Goal: Information Seeking & Learning: Learn about a topic

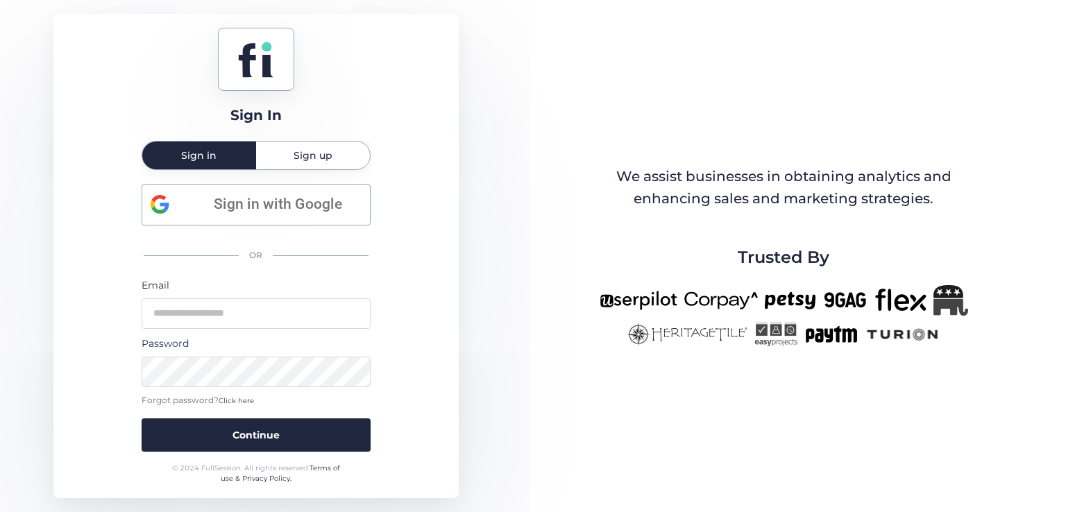
click at [335, 152] on div "Sign up" at bounding box center [313, 156] width 114 height 28
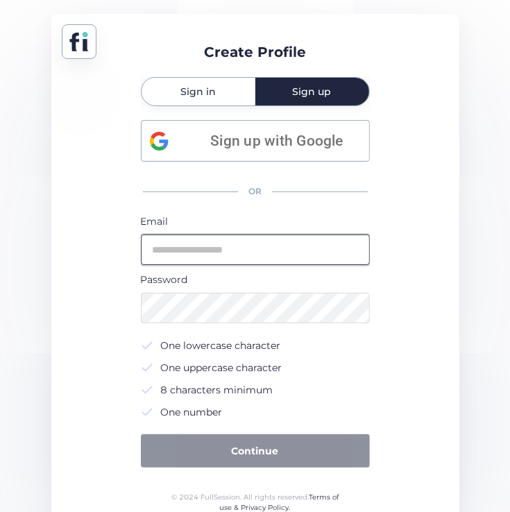
click at [265, 261] on input "email" at bounding box center [255, 250] width 229 height 31
type input "**********"
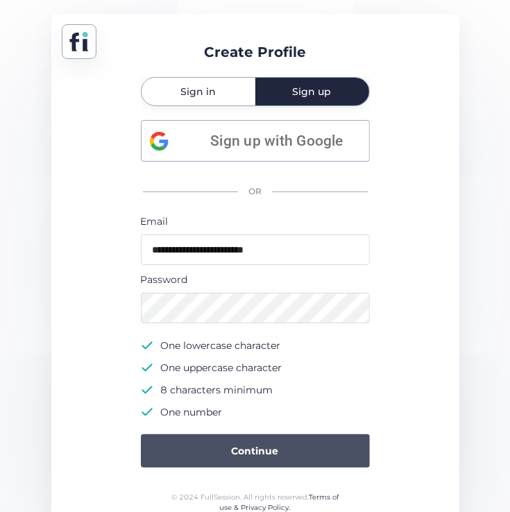
click at [307, 451] on button "Continue" at bounding box center [255, 450] width 229 height 33
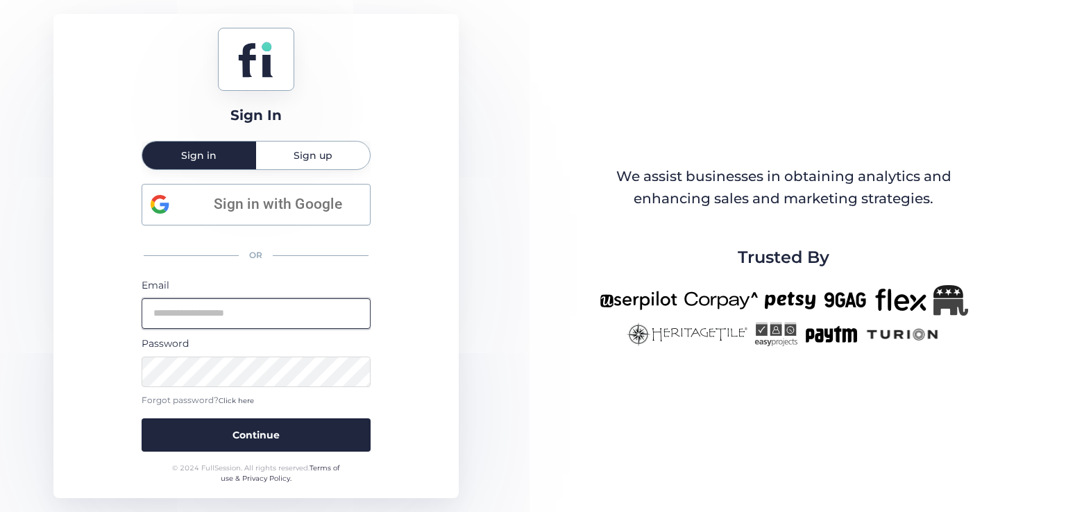
click at [217, 319] on input "email" at bounding box center [256, 313] width 229 height 31
click at [339, 302] on input "email" at bounding box center [256, 313] width 229 height 31
click at [256, 299] on input "email" at bounding box center [256, 313] width 229 height 31
type input "**********"
click at [142, 418] on button "Continue" at bounding box center [256, 434] width 229 height 33
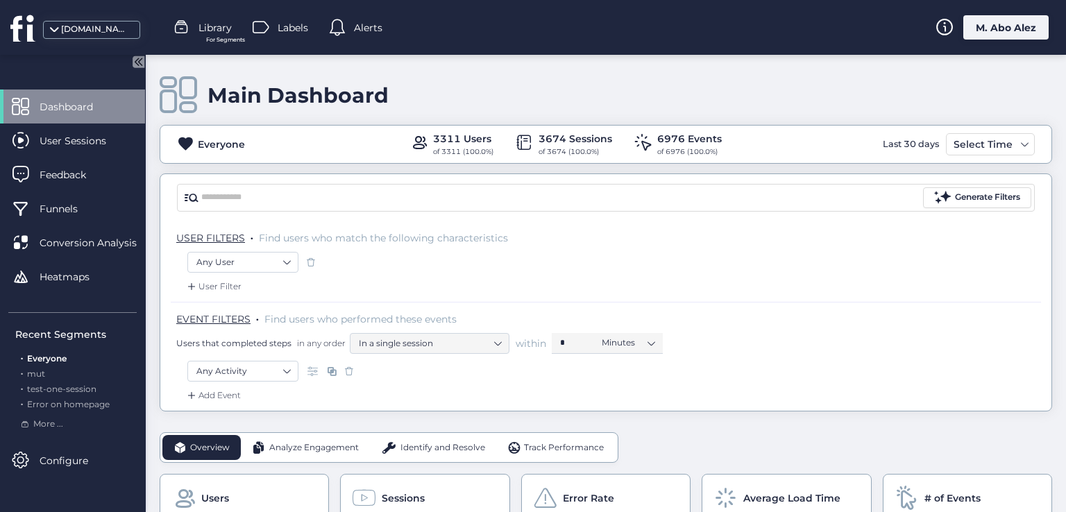
click at [52, 359] on span "Everyone" at bounding box center [47, 358] width 40 height 10
click at [660, 20] on div "M. Abo Alez" at bounding box center [1005, 27] width 85 height 24
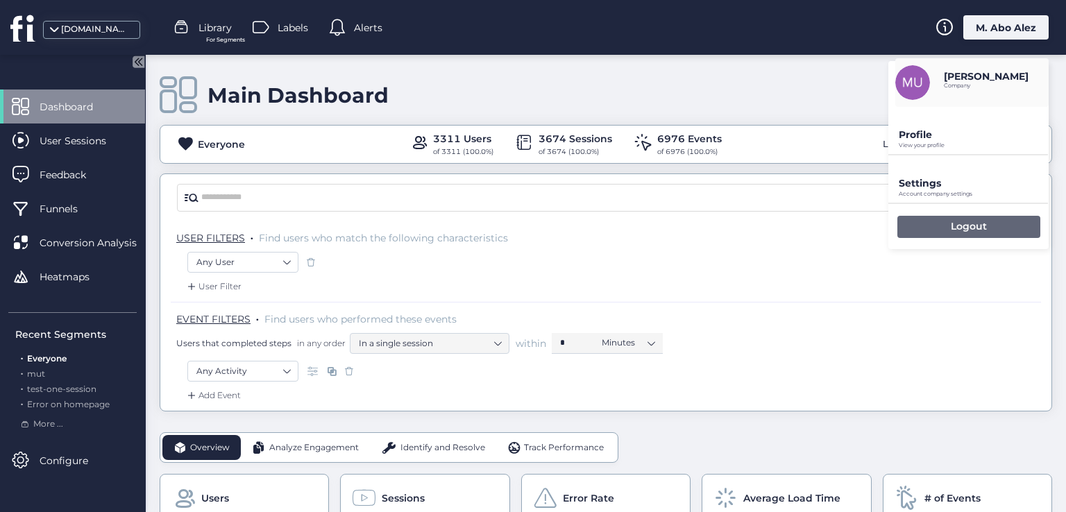
click at [660, 228] on div "Logout" at bounding box center [968, 227] width 143 height 22
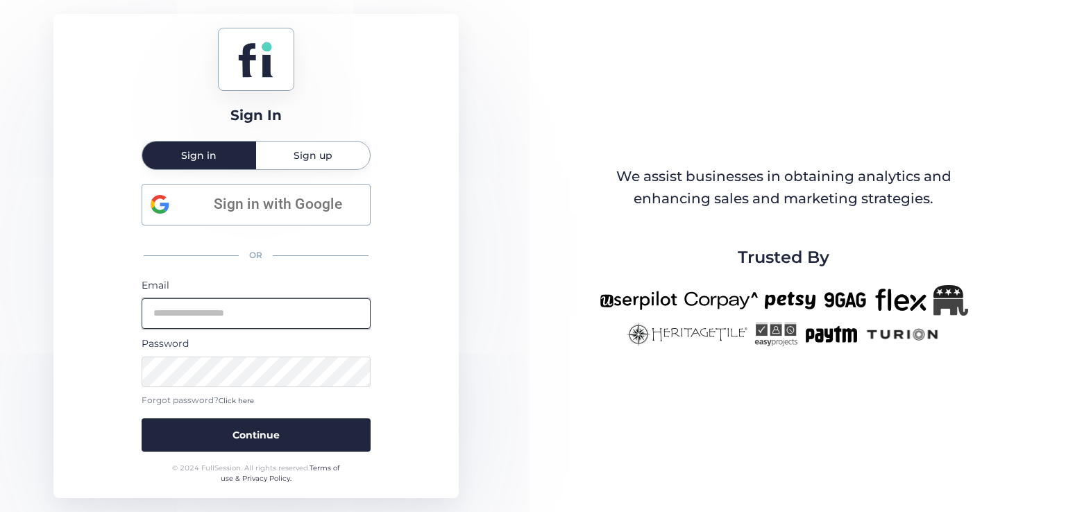
click at [267, 317] on input "email" at bounding box center [256, 313] width 229 height 31
type input "**********"
click at [142, 418] on button "Continue" at bounding box center [256, 434] width 229 height 33
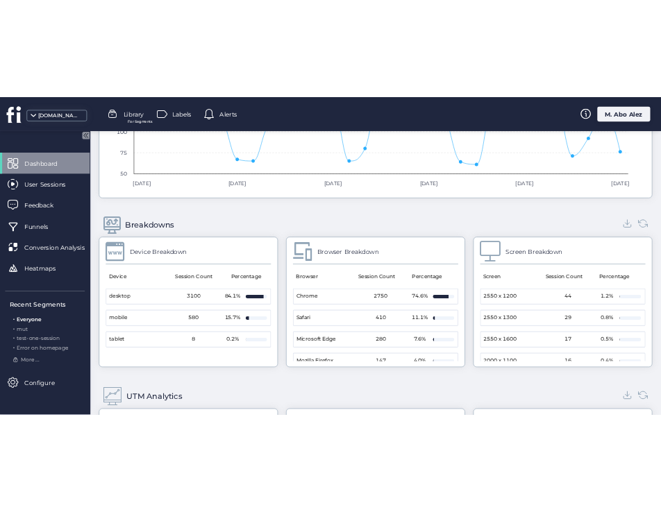
scroll to position [1318, 0]
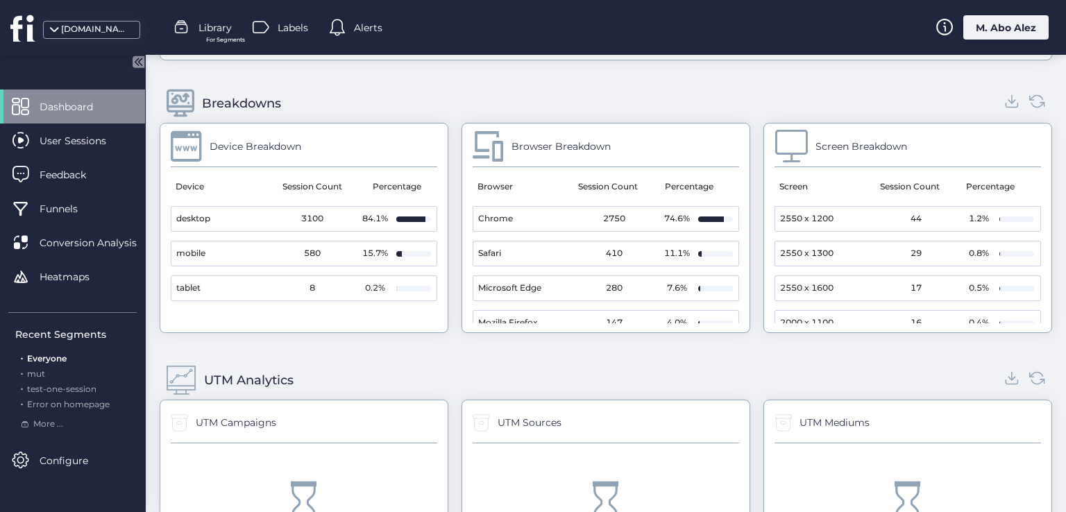
drag, startPoint x: 330, startPoint y: 142, endPoint x: 208, endPoint y: 142, distance: 121.4
click at [208, 142] on div "Device Breakdown" at bounding box center [304, 150] width 266 height 33
click at [264, 94] on div "Breakdowns" at bounding box center [241, 103] width 79 height 19
copy div "Breakdowns"
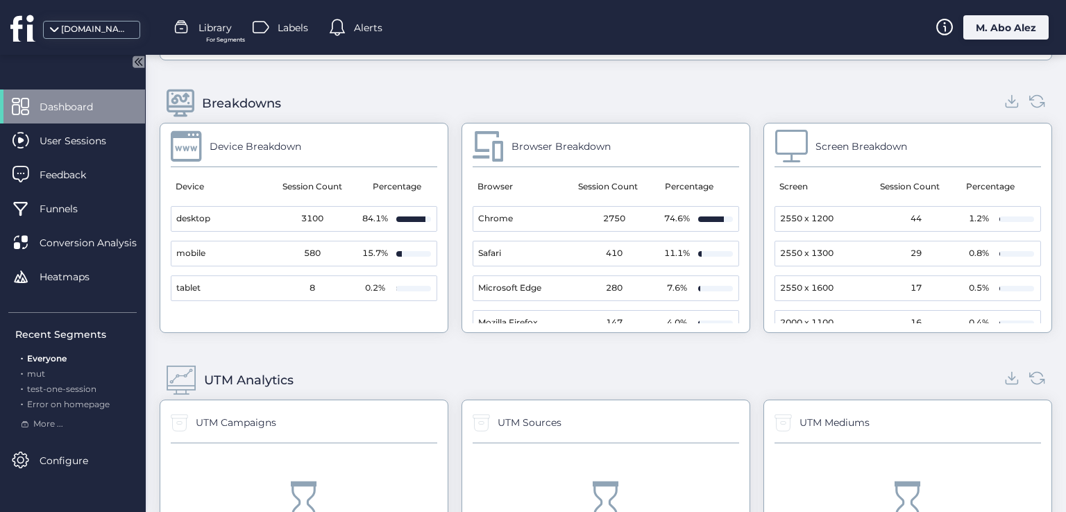
scroll to position [1877, 0]
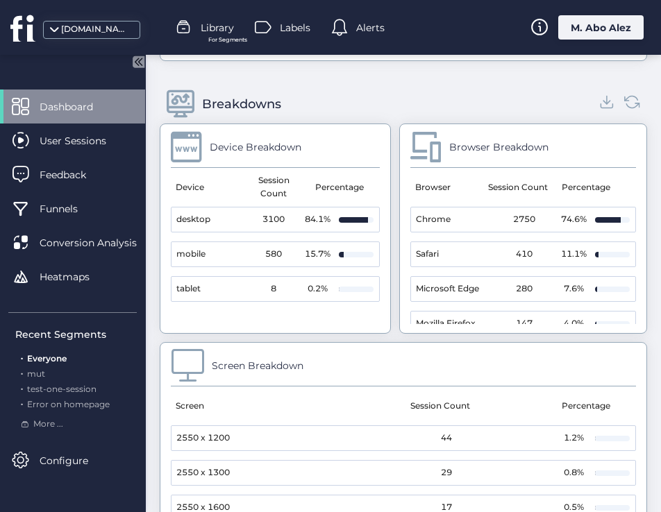
click at [516, 140] on div "Browser Breakdown" at bounding box center [498, 146] width 99 height 15
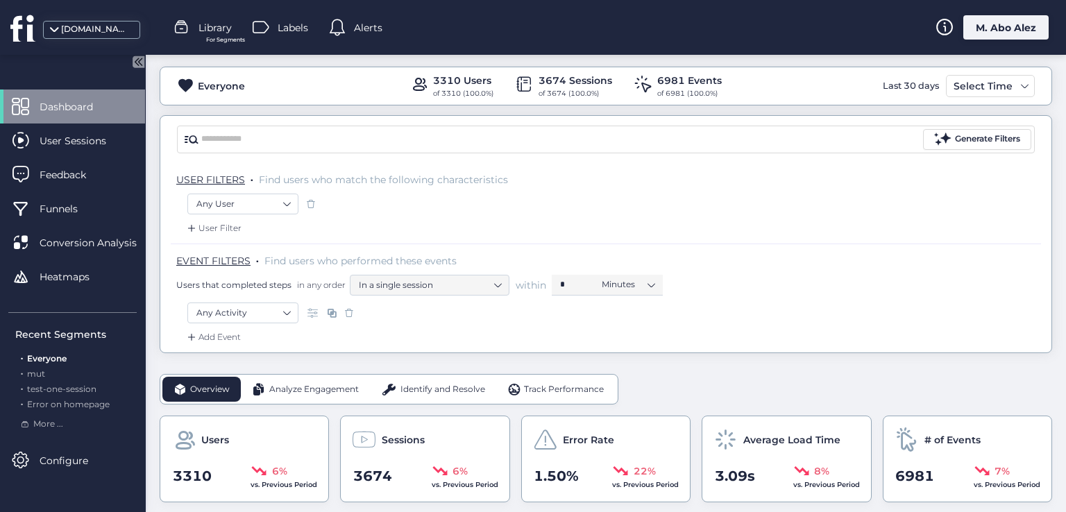
scroll to position [0, 0]
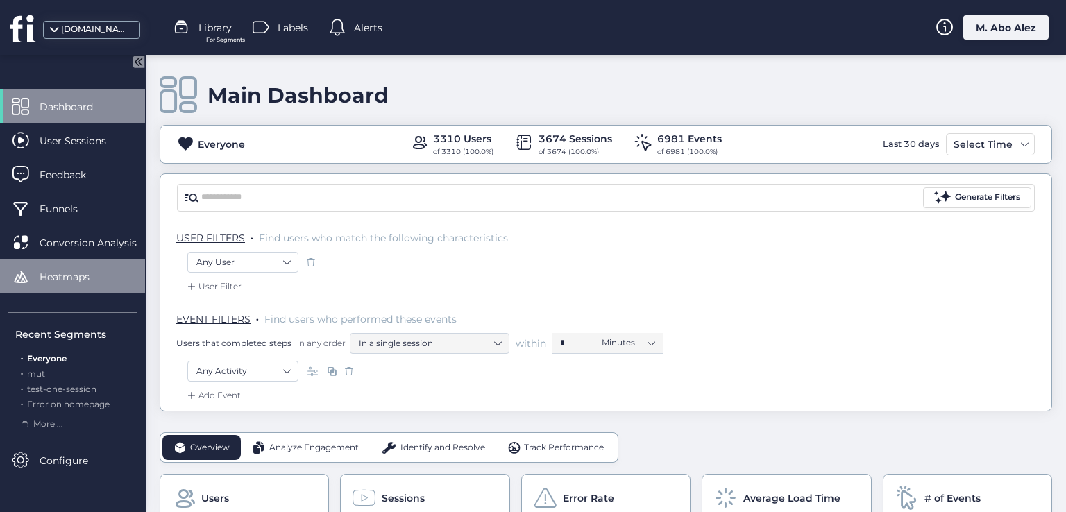
click at [85, 269] on span "Heatmaps" at bounding box center [75, 276] width 71 height 15
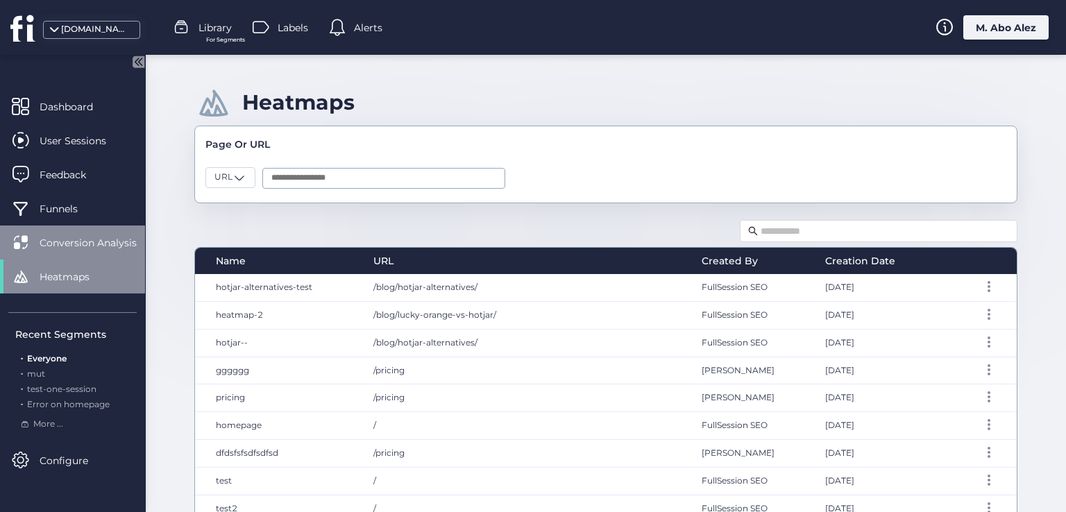
click at [95, 246] on span "Conversion Analysis" at bounding box center [99, 242] width 118 height 15
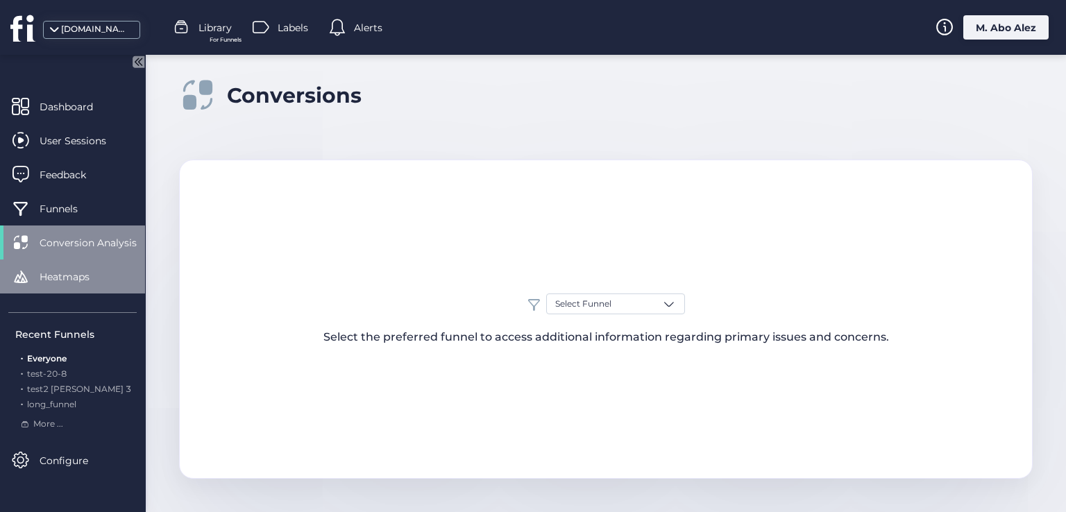
click at [92, 276] on span "Heatmaps" at bounding box center [75, 276] width 71 height 15
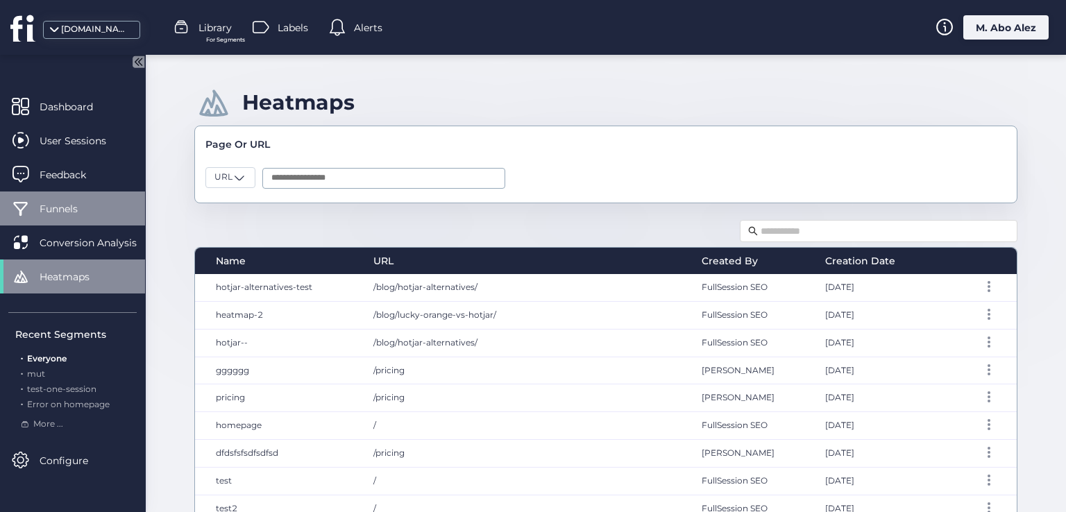
click at [75, 206] on span "Funnels" at bounding box center [69, 208] width 59 height 15
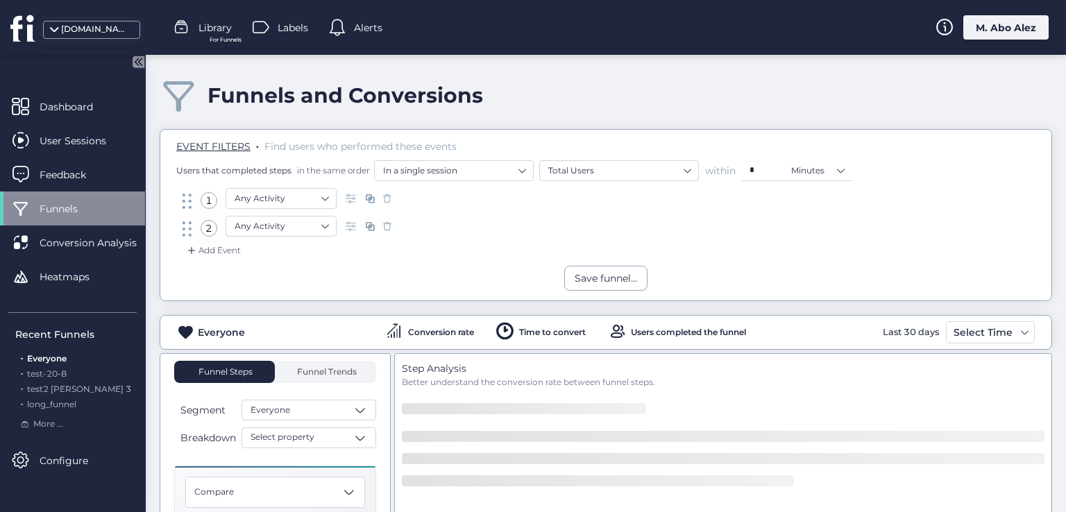
scroll to position [139, 0]
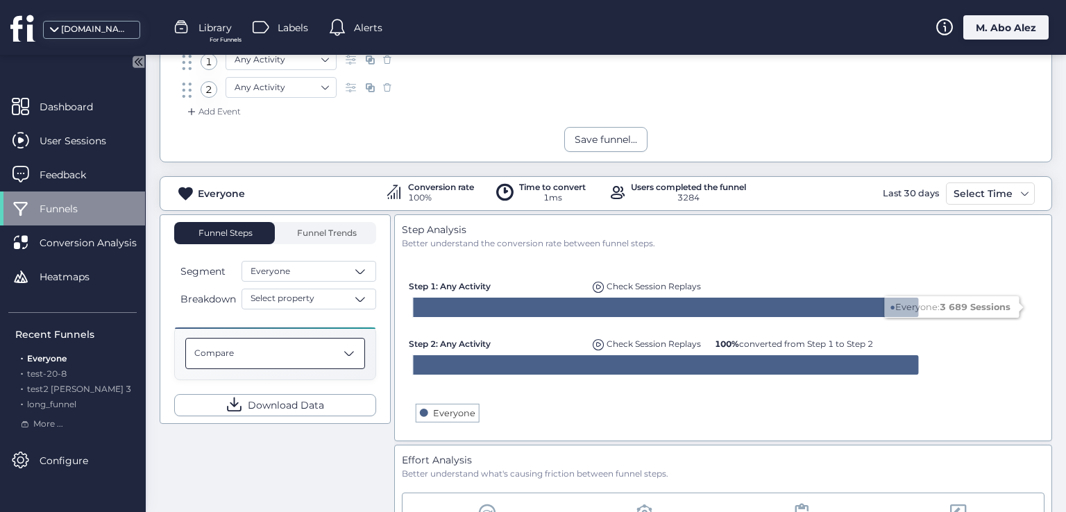
click at [296, 353] on div "Compare" at bounding box center [275, 353] width 180 height 31
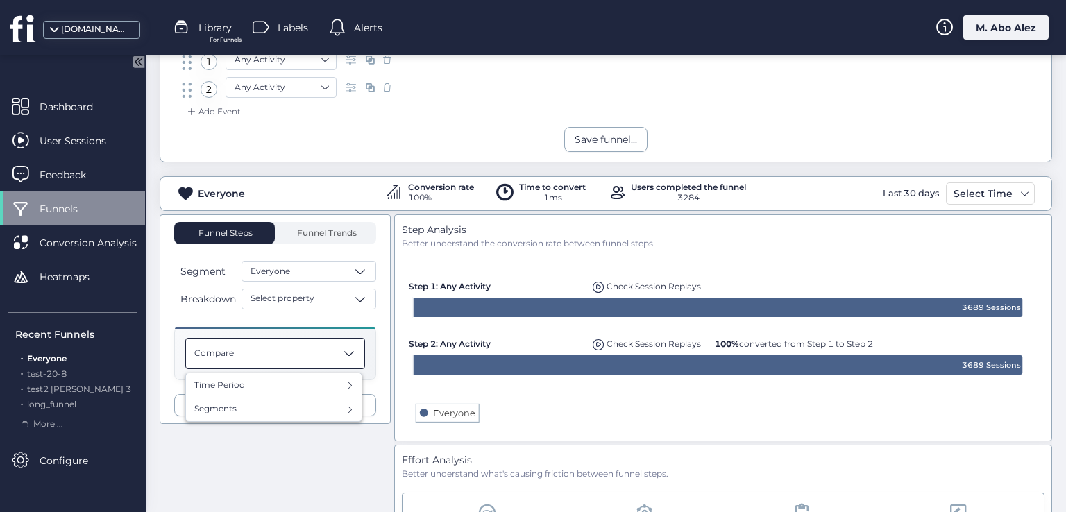
click at [296, 353] on div "Compare" at bounding box center [275, 353] width 180 height 31
click at [309, 346] on div "Compare" at bounding box center [275, 353] width 180 height 31
click at [294, 461] on div "Funnel Steps Funnel Trends Segment Everyone Breakdown Select property Compare T…" at bounding box center [606, 432] width 892 height 436
click at [264, 355] on div "Compare" at bounding box center [275, 353] width 180 height 31
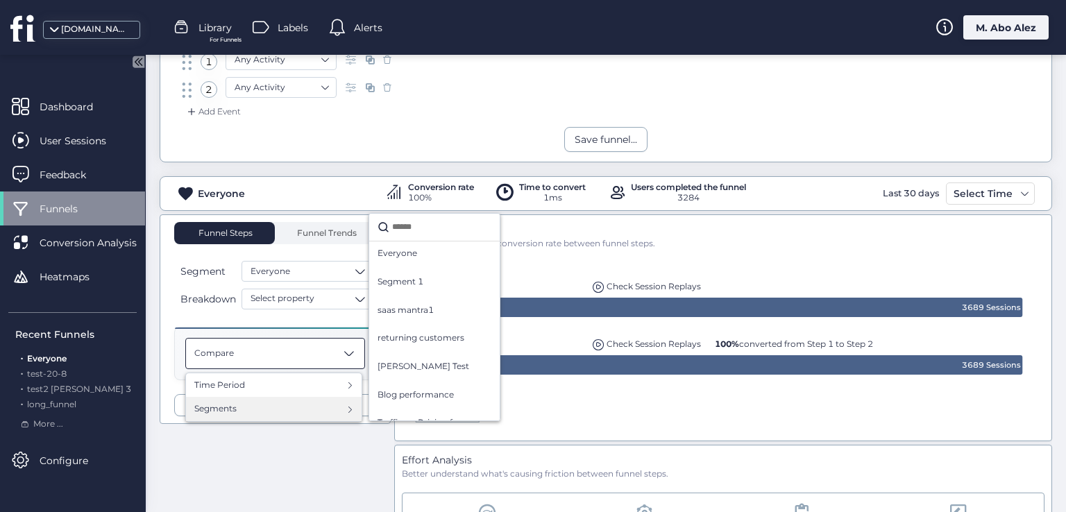
click at [298, 406] on div "Segments" at bounding box center [273, 408] width 159 height 13
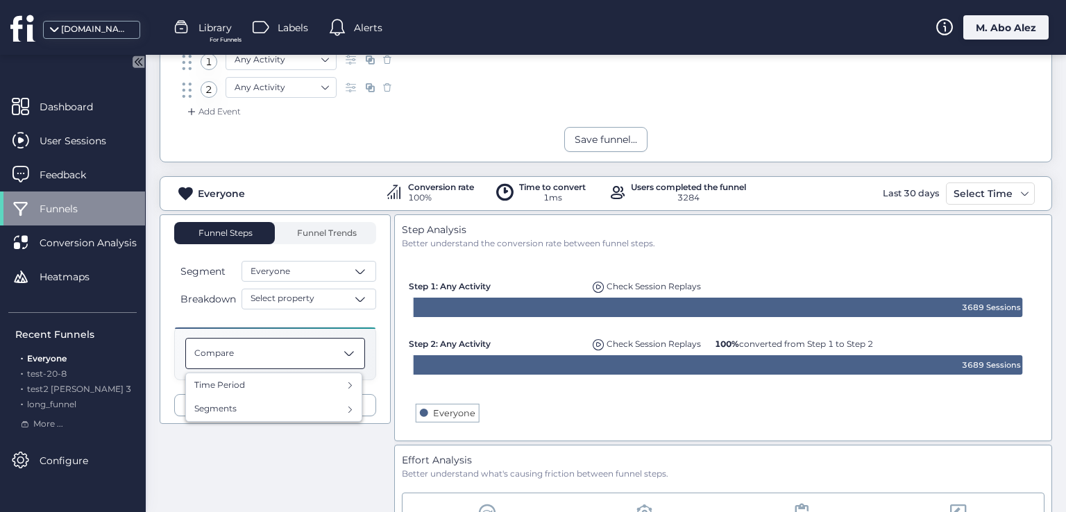
click at [304, 452] on div "Funnel Steps Funnel Trends Segment Everyone Breakdown Select property Compare T…" at bounding box center [606, 432] width 892 height 436
click at [345, 361] on div "Compare" at bounding box center [275, 353] width 180 height 31
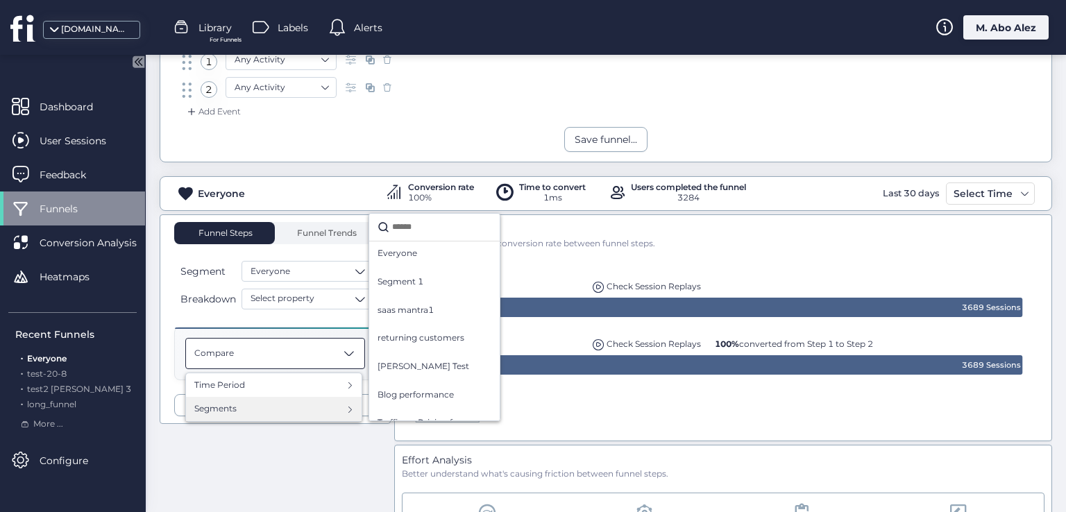
click at [291, 402] on div "Segments" at bounding box center [273, 408] width 159 height 13
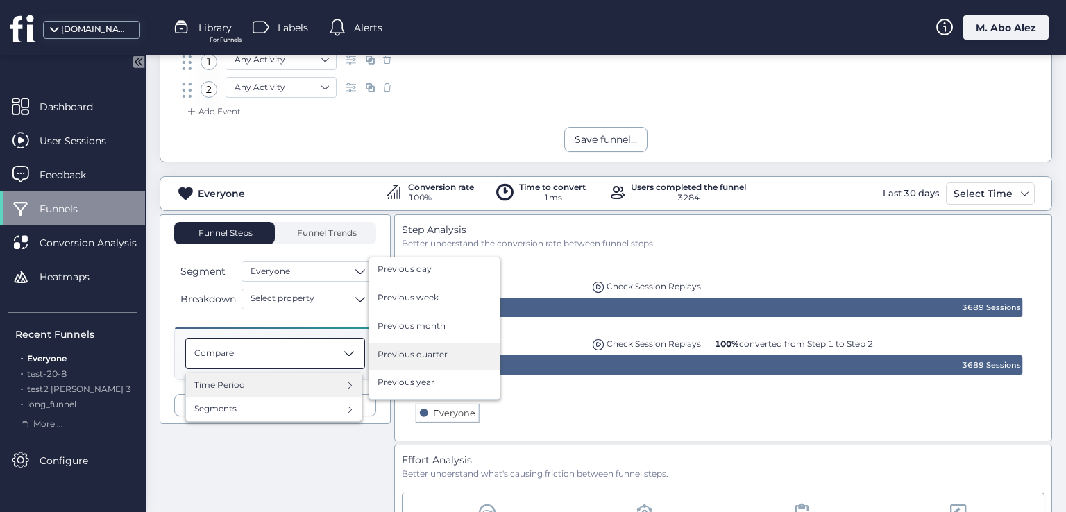
click at [402, 362] on div "Previous quarter" at bounding box center [434, 357] width 130 height 28
click at [402, 350] on span "Previous quarter" at bounding box center [412, 354] width 70 height 13
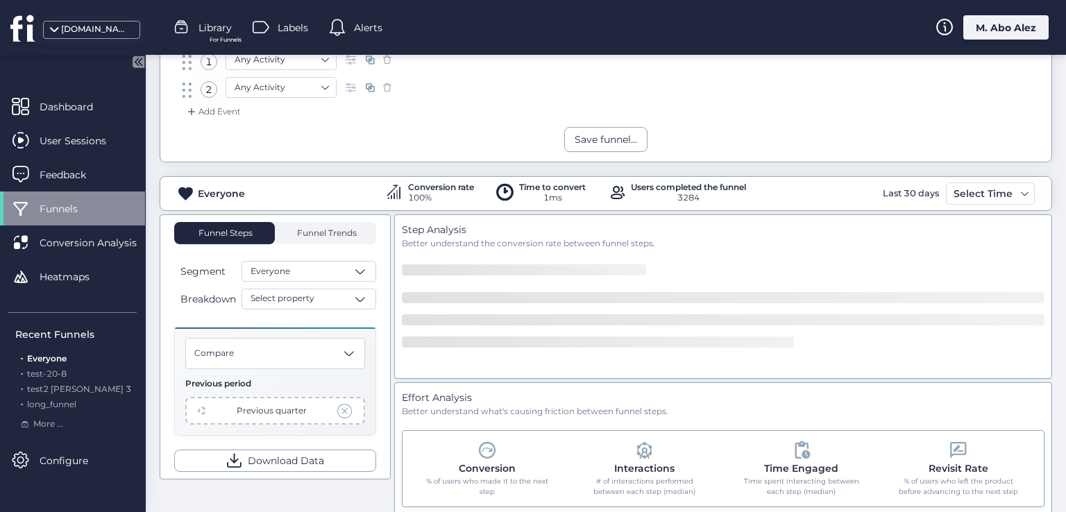
click at [340, 411] on span at bounding box center [344, 410] width 15 height 15
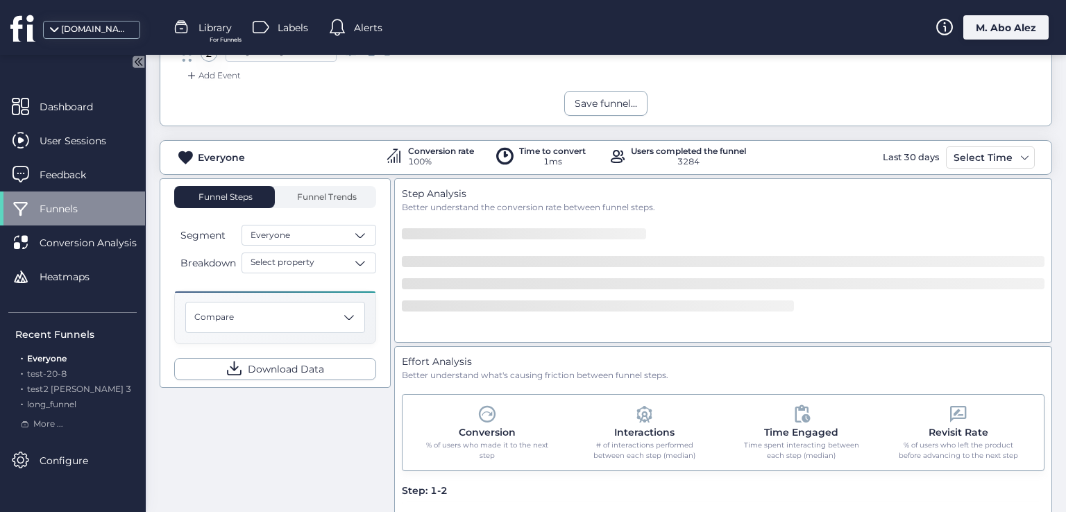
scroll to position [278, 0]
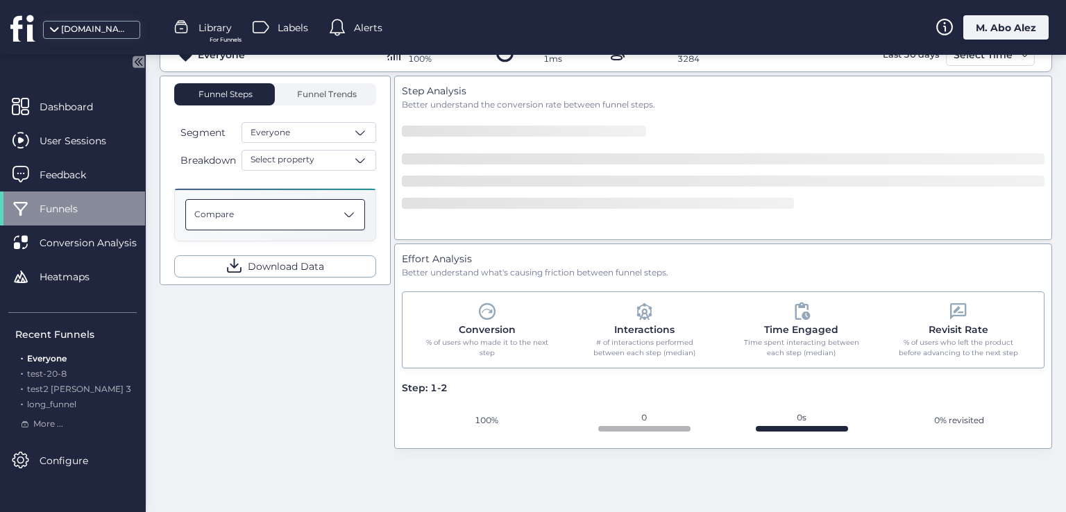
click at [253, 217] on div "Compare" at bounding box center [275, 214] width 180 height 31
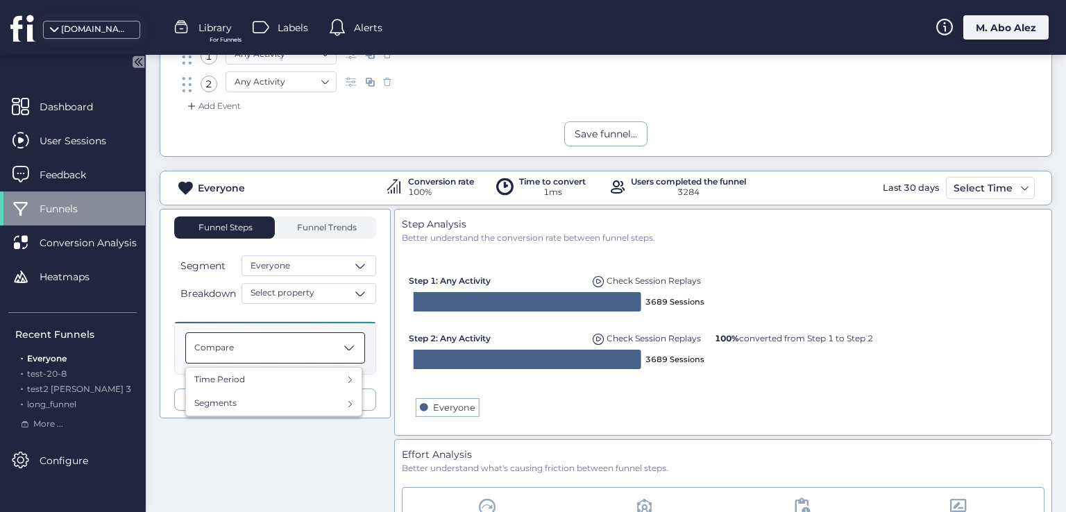
scroll to position [139, 0]
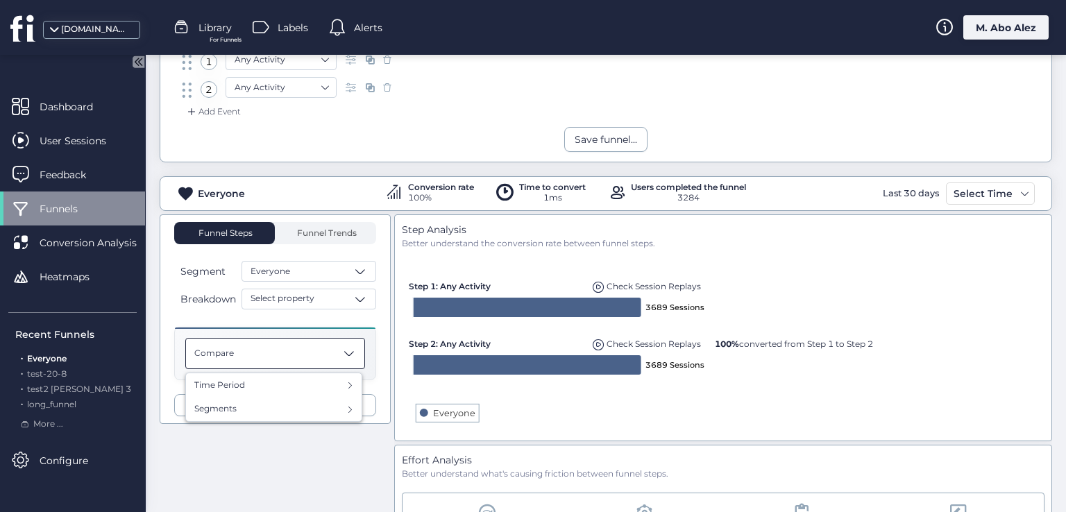
click at [333, 442] on div "Funnel Steps Funnel Trends Segment Everyone Breakdown Select property Compare T…" at bounding box center [606, 432] width 892 height 436
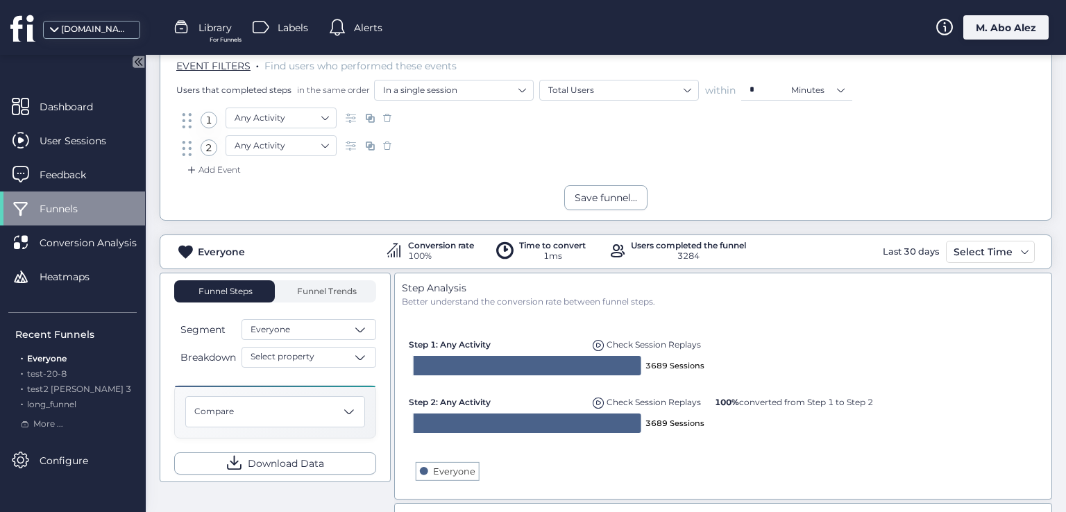
scroll to position [0, 0]
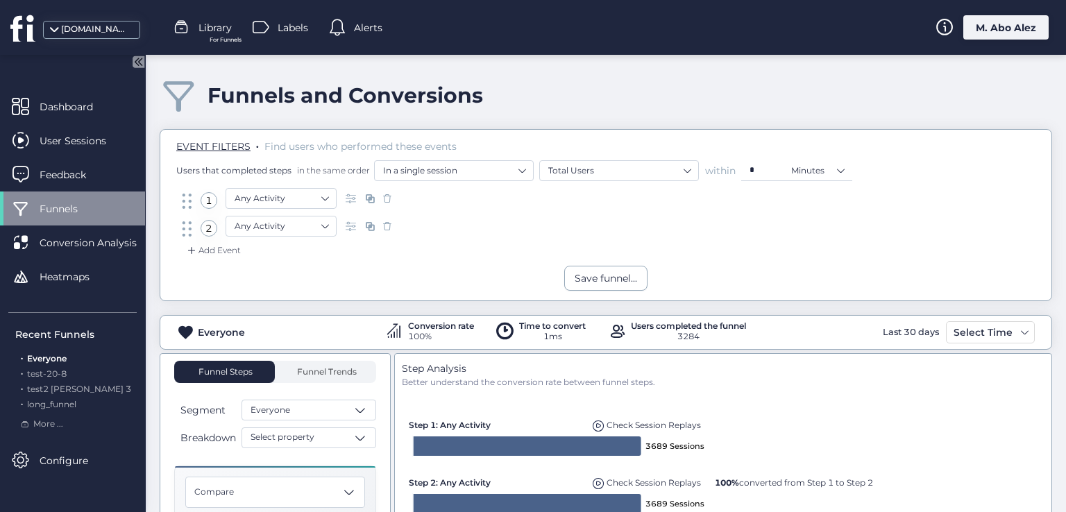
click at [408, 325] on div "Conversion rate" at bounding box center [441, 326] width 66 height 8
click at [466, 328] on div "Conversion rate" at bounding box center [441, 326] width 66 height 8
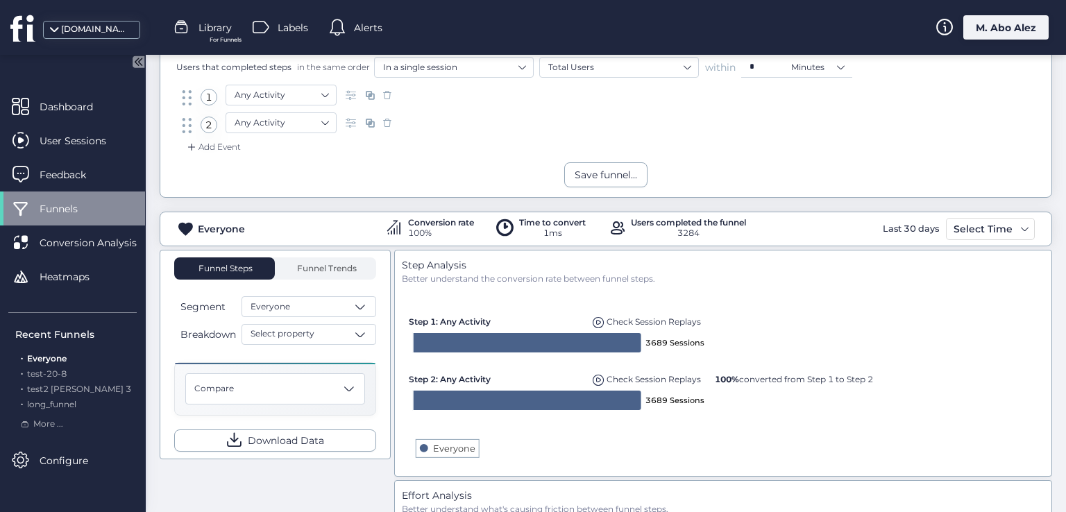
scroll to position [139, 0]
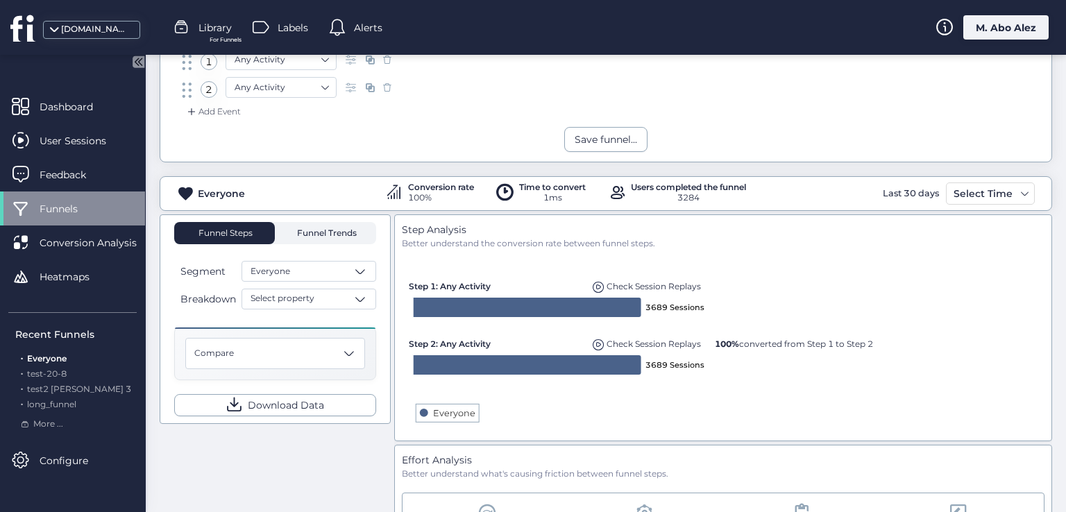
click at [296, 238] on span "Funnel Trends" at bounding box center [325, 233] width 63 height 22
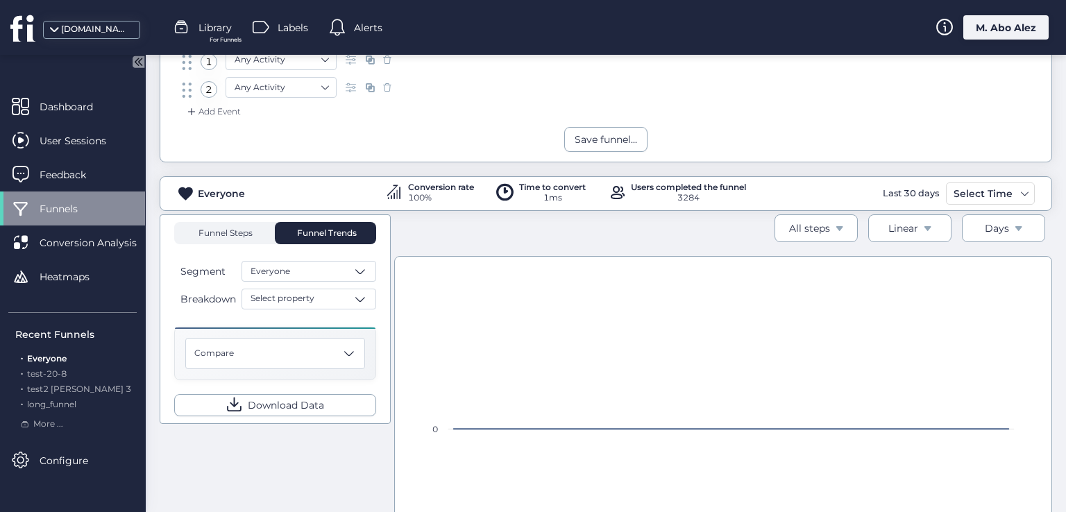
click at [229, 229] on span "Funnel Steps" at bounding box center [225, 233] width 56 height 8
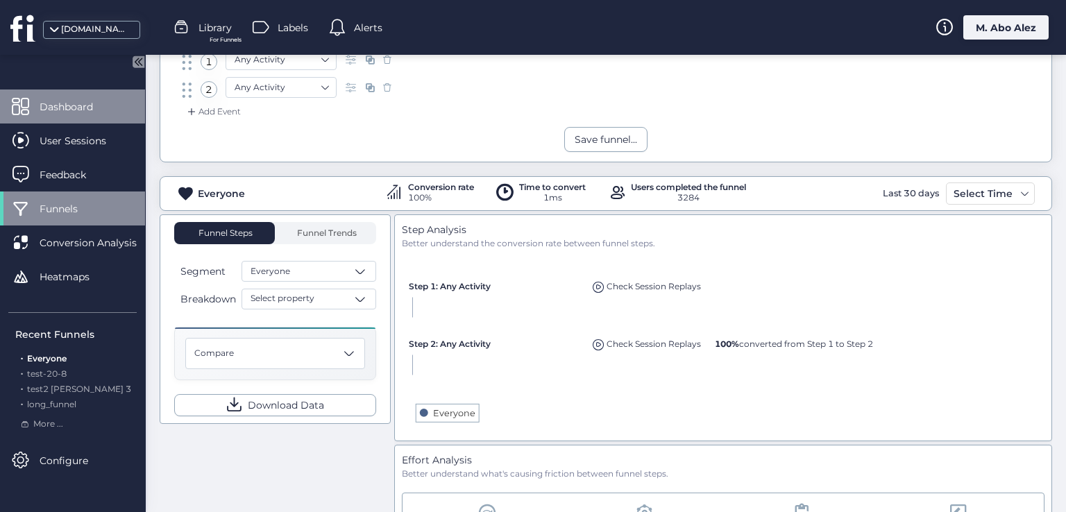
click at [99, 96] on div "Dashboard" at bounding box center [72, 107] width 145 height 34
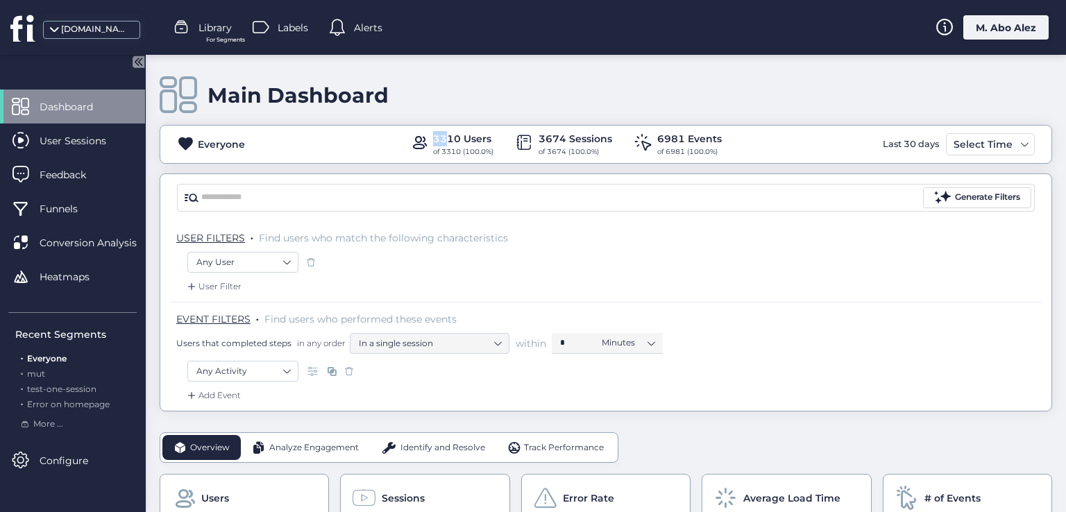
drag, startPoint x: 425, startPoint y: 136, endPoint x: 443, endPoint y: 138, distance: 18.2
click at [443, 138] on div "3310 Users of 3310 (100.0%)" at bounding box center [451, 144] width 83 height 26
click at [453, 167] on div "Main Dashboard Everyone 3310 Users of 3310 (100.0%) 3674 Sessions of 3674 (100.…" at bounding box center [606, 233] width 892 height 357
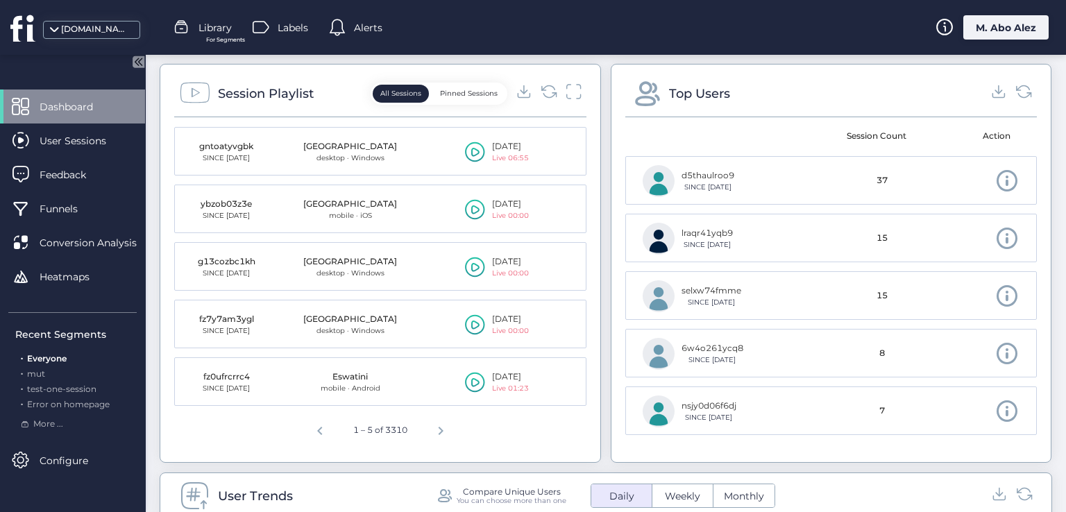
scroll to position [555, 0]
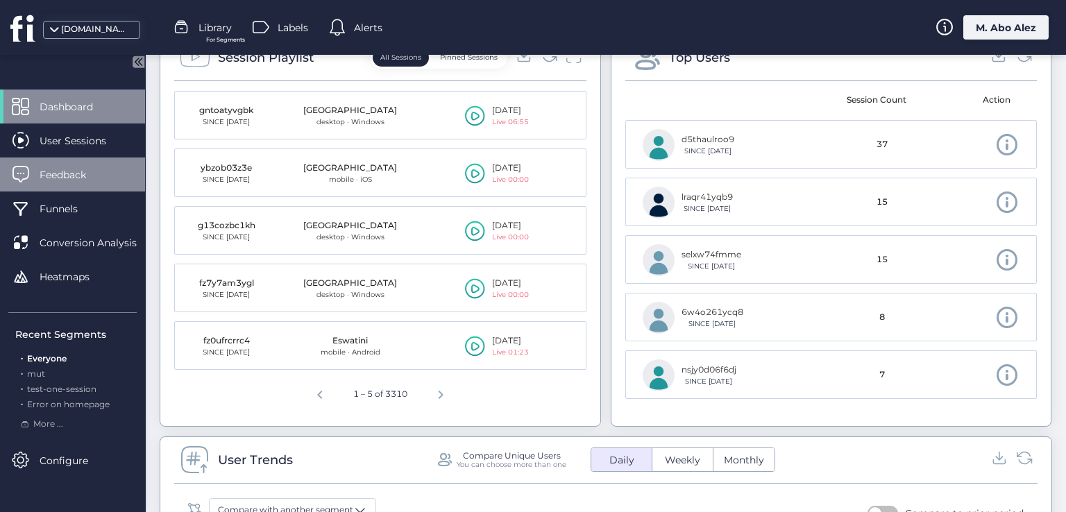
click at [88, 168] on span "Feedback" at bounding box center [73, 174] width 67 height 15
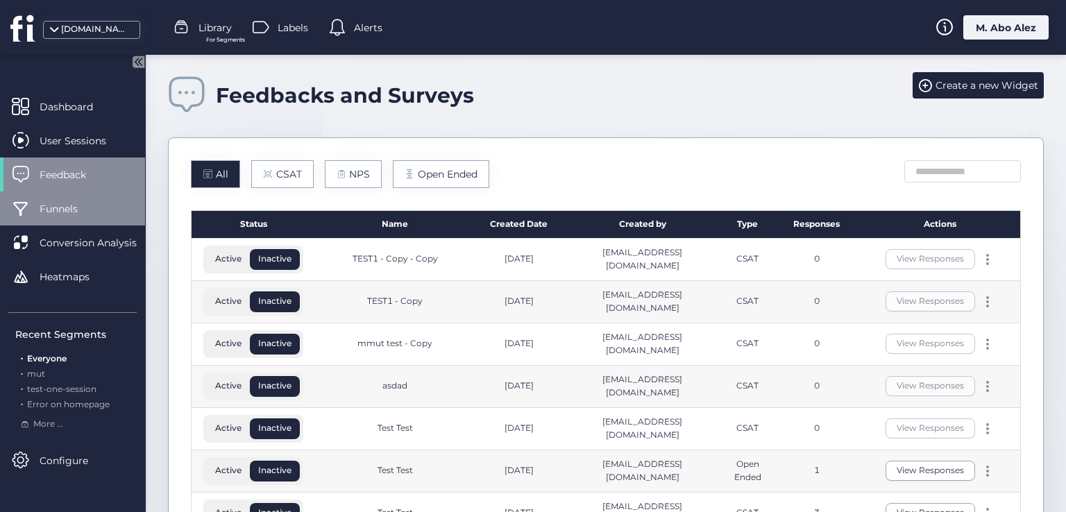
click at [80, 211] on span "Funnels" at bounding box center [69, 208] width 59 height 15
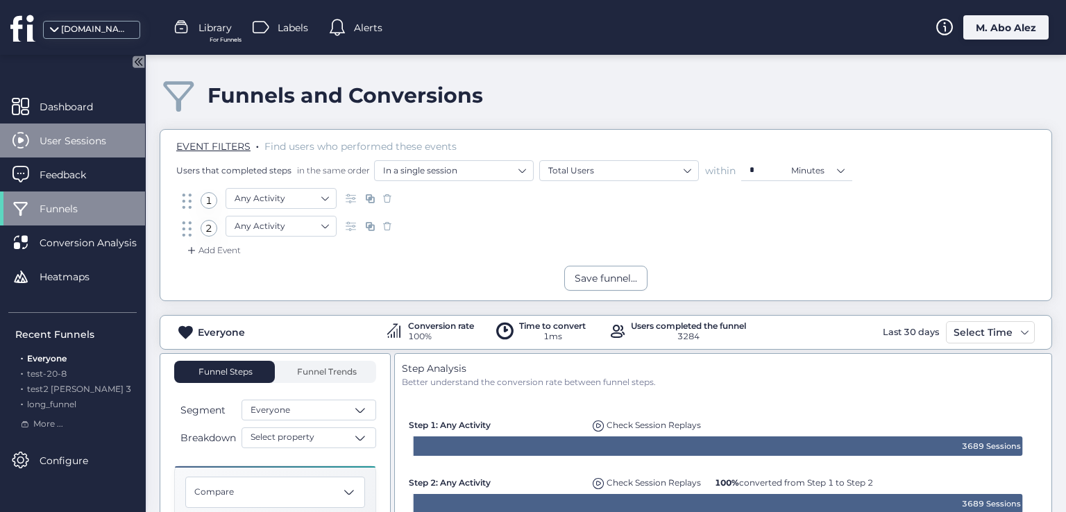
click at [86, 139] on span "User Sessions" at bounding box center [83, 140] width 87 height 15
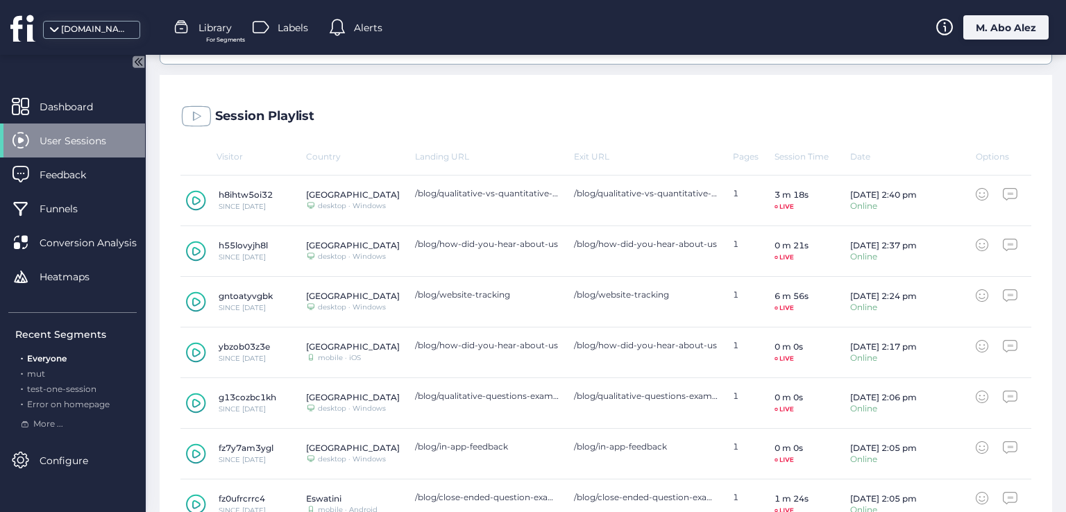
scroll to position [278, 0]
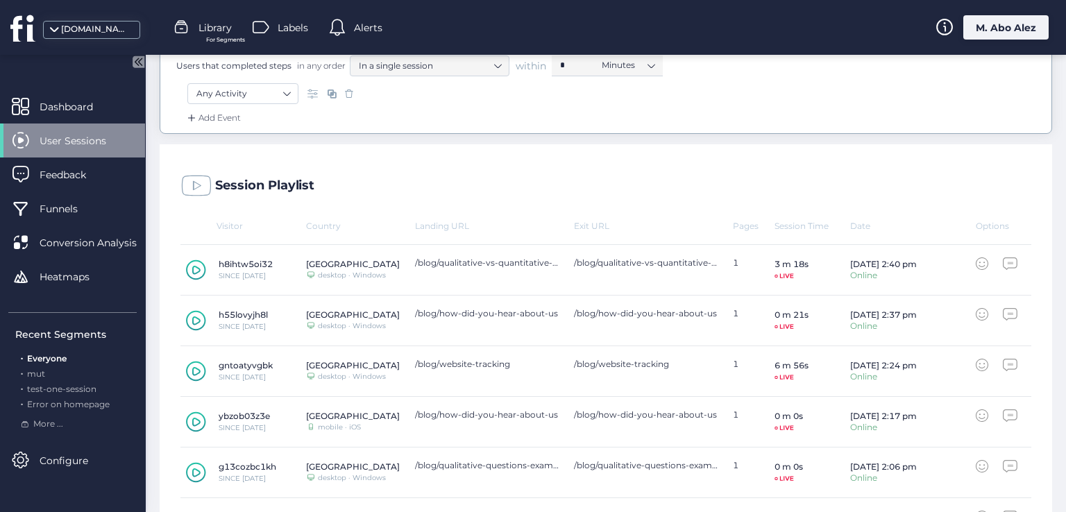
click at [660, 262] on icon at bounding box center [982, 263] width 12 height 12
click at [660, 262] on icon at bounding box center [1010, 263] width 15 height 12
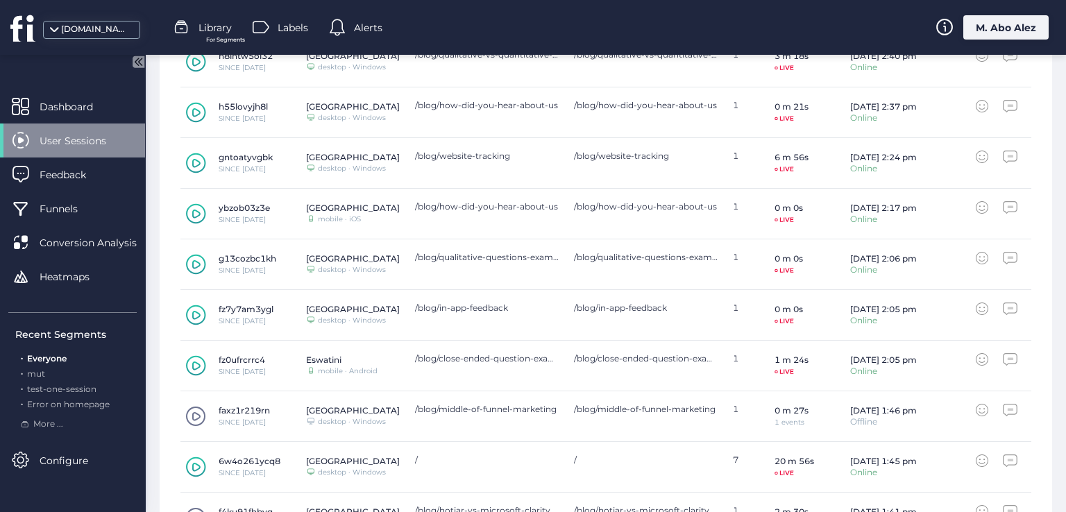
scroll to position [568, 0]
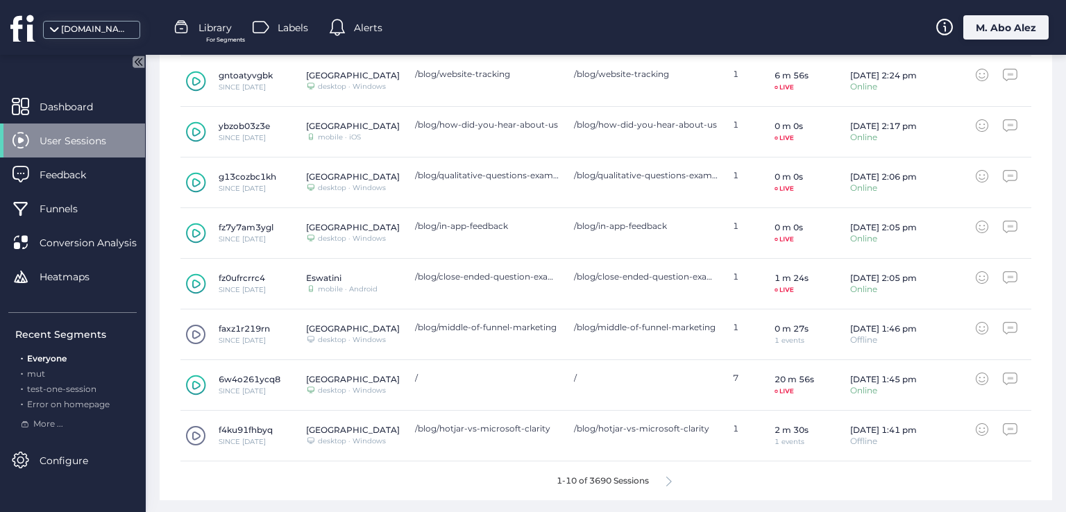
click at [660, 373] on icon at bounding box center [982, 379] width 12 height 12
click at [660, 379] on icon at bounding box center [1010, 379] width 15 height 12
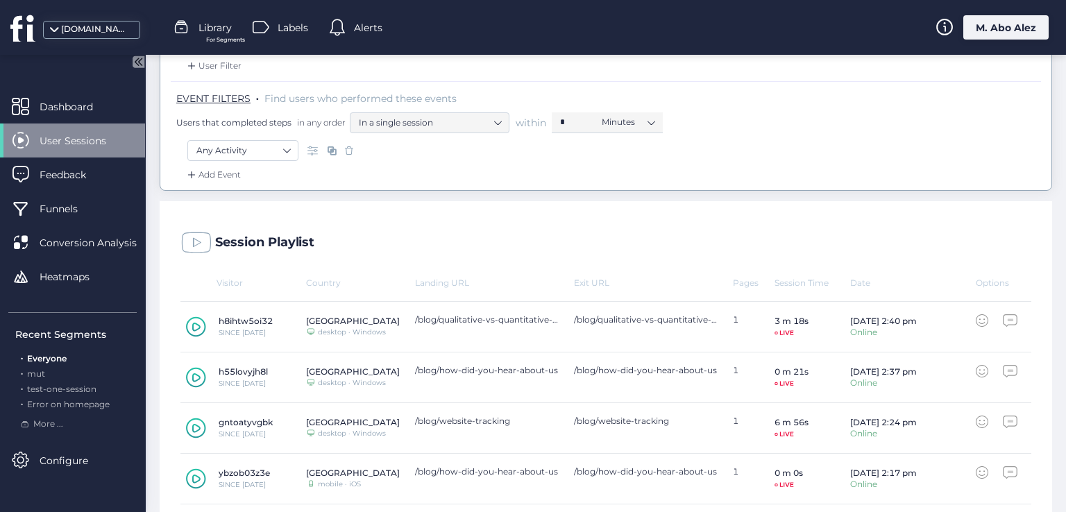
scroll to position [290, 0]
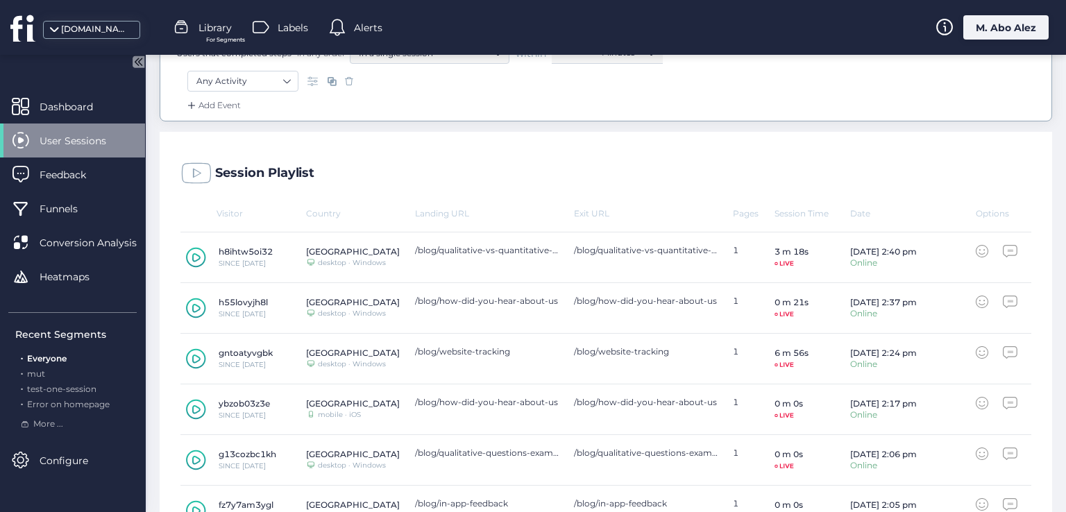
click at [660, 245] on div "Sep 2, 2:40 pm Online" at bounding box center [913, 257] width 126 height 25
click at [660, 249] on icon at bounding box center [982, 251] width 12 height 12
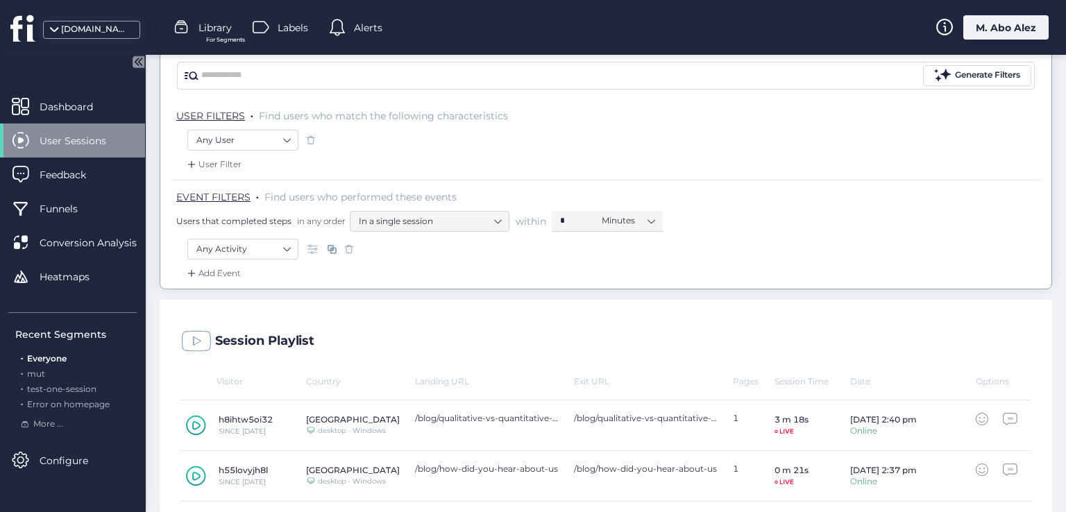
scroll to position [0, 0]
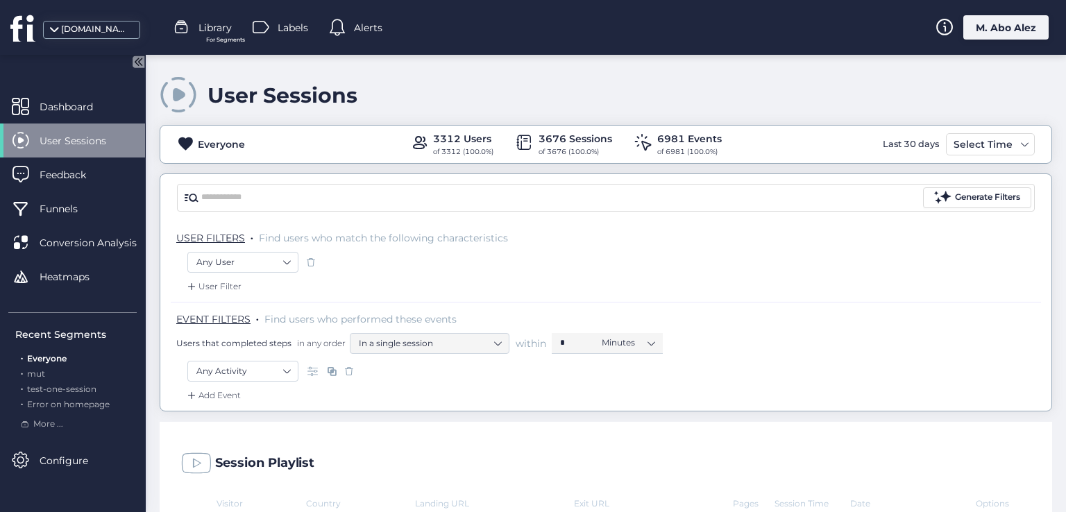
drag, startPoint x: 373, startPoint y: 100, endPoint x: 214, endPoint y: 85, distance: 160.3
click at [214, 85] on div "User Sessions" at bounding box center [606, 96] width 892 height 40
copy div "User Sessions"
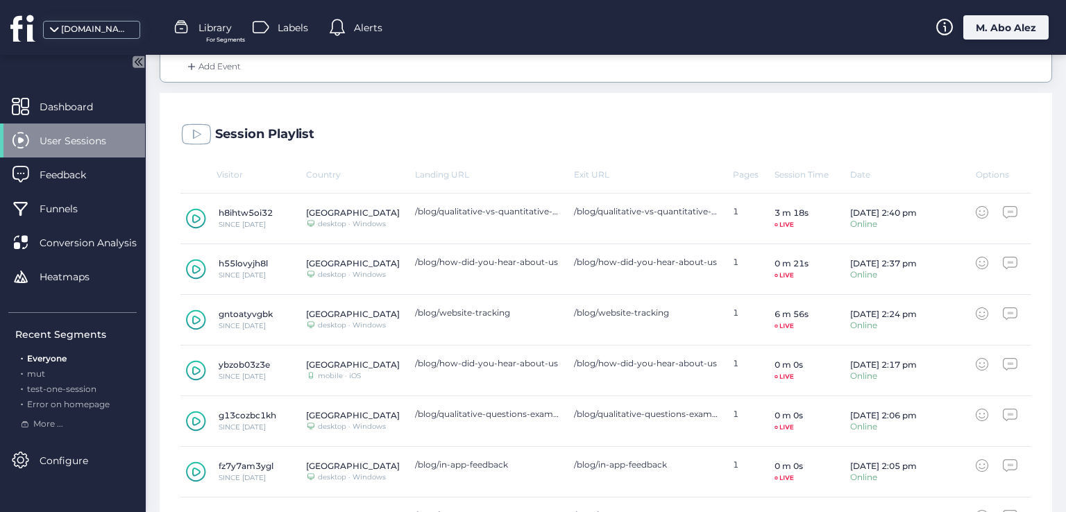
scroll to position [278, 0]
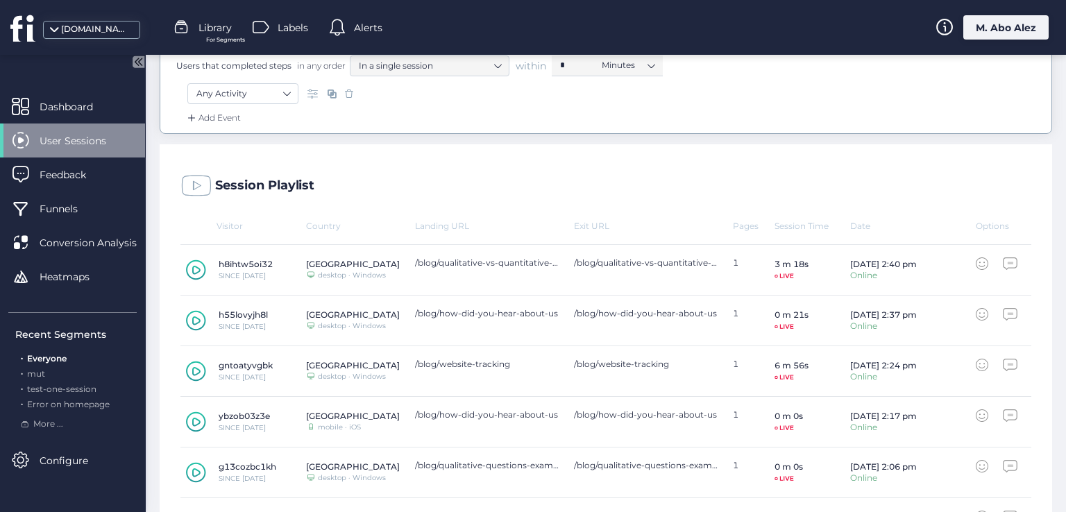
click at [660, 262] on icon at bounding box center [982, 263] width 12 height 12
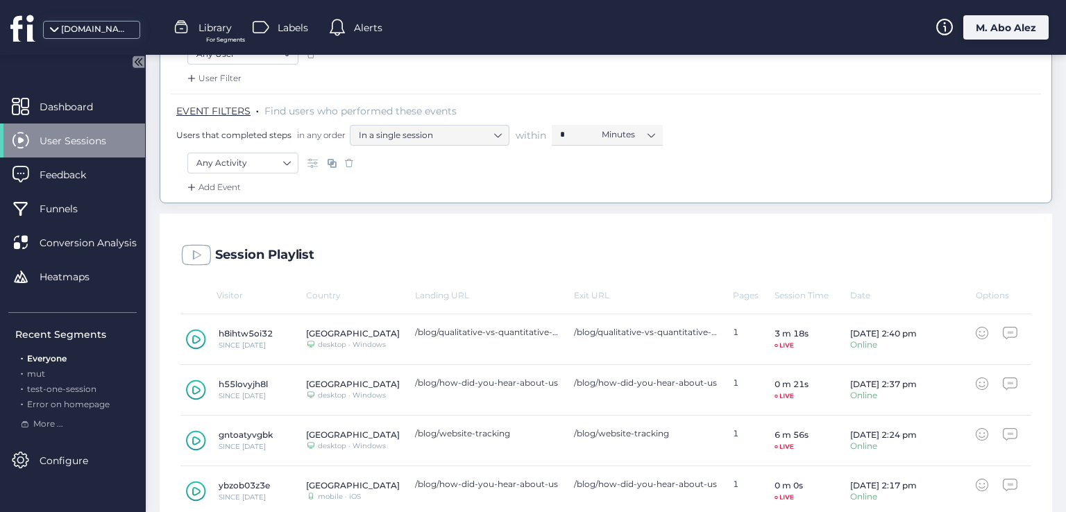
scroll to position [208, 0]
click at [660, 332] on icon at bounding box center [1010, 333] width 15 height 12
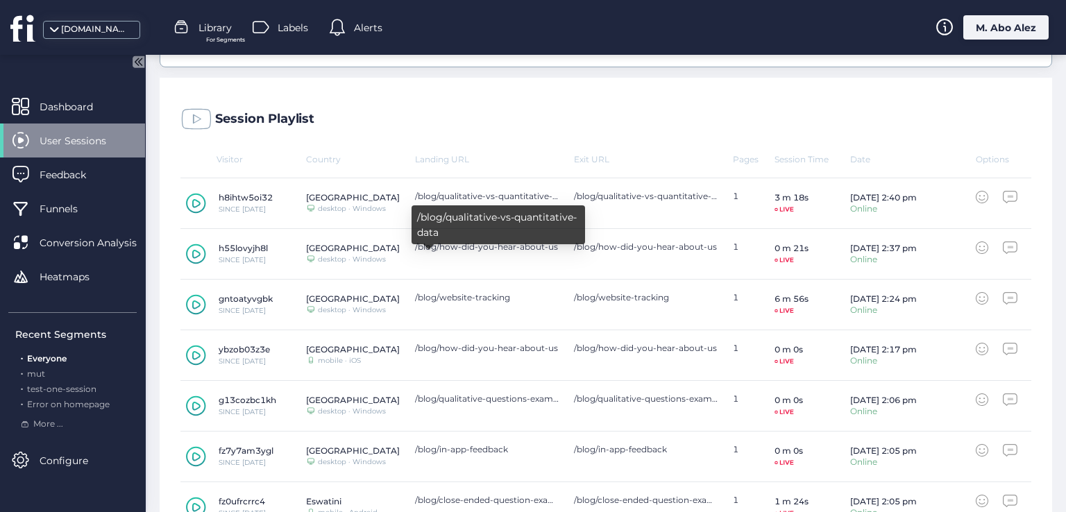
scroll to position [347, 0]
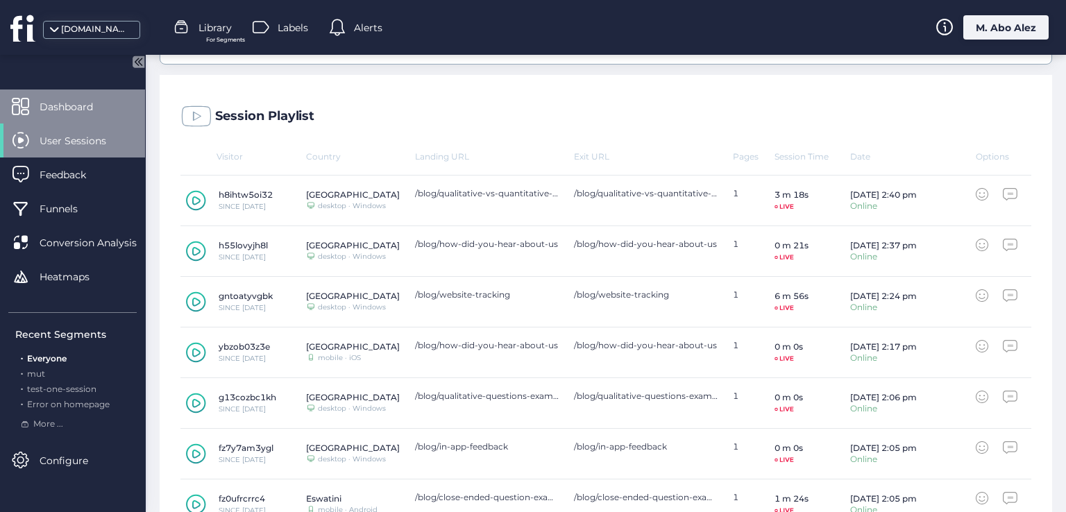
click at [80, 103] on span "Dashboard" at bounding box center [77, 106] width 74 height 15
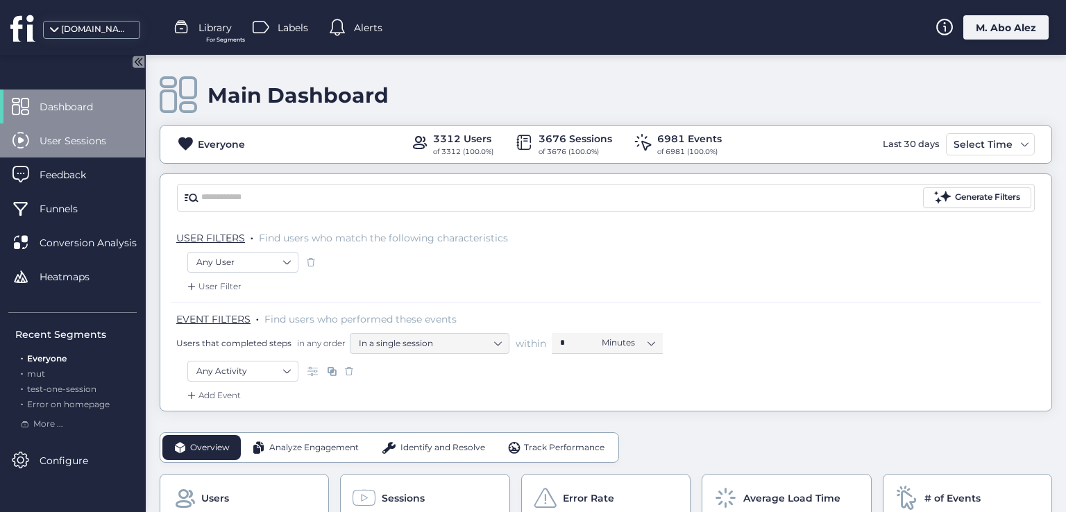
click at [67, 136] on span "User Sessions" at bounding box center [83, 140] width 87 height 15
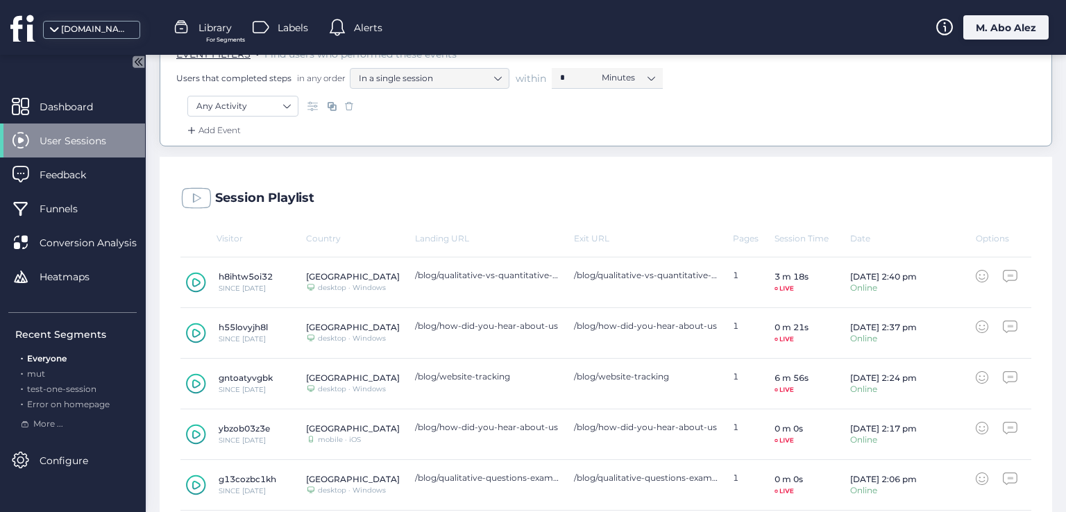
scroll to position [347, 0]
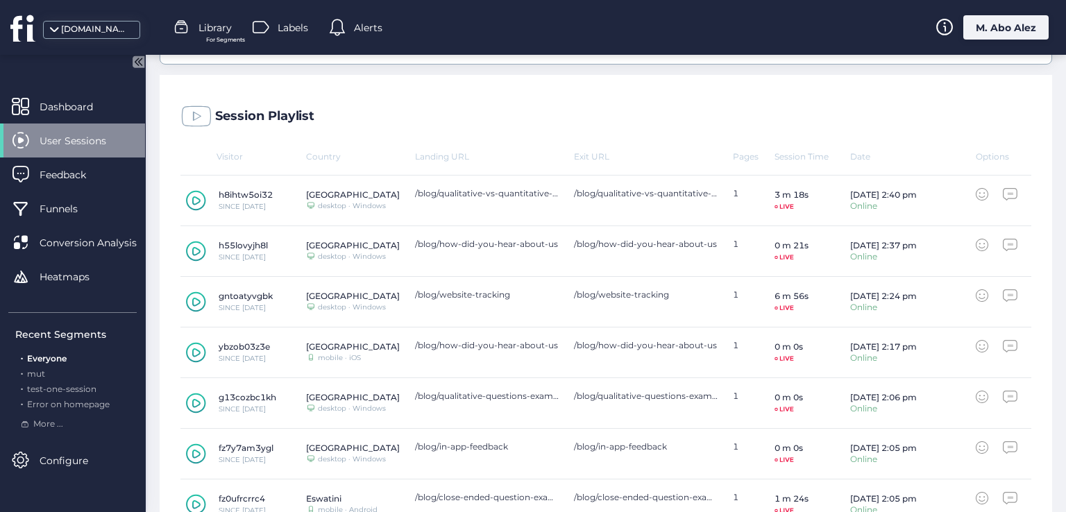
drag, startPoint x: 980, startPoint y: 151, endPoint x: 1003, endPoint y: 151, distance: 22.9
click at [660, 151] on div "Visitor Country Landing URL Exit URL Pages Session Time Date Options" at bounding box center [605, 163] width 851 height 24
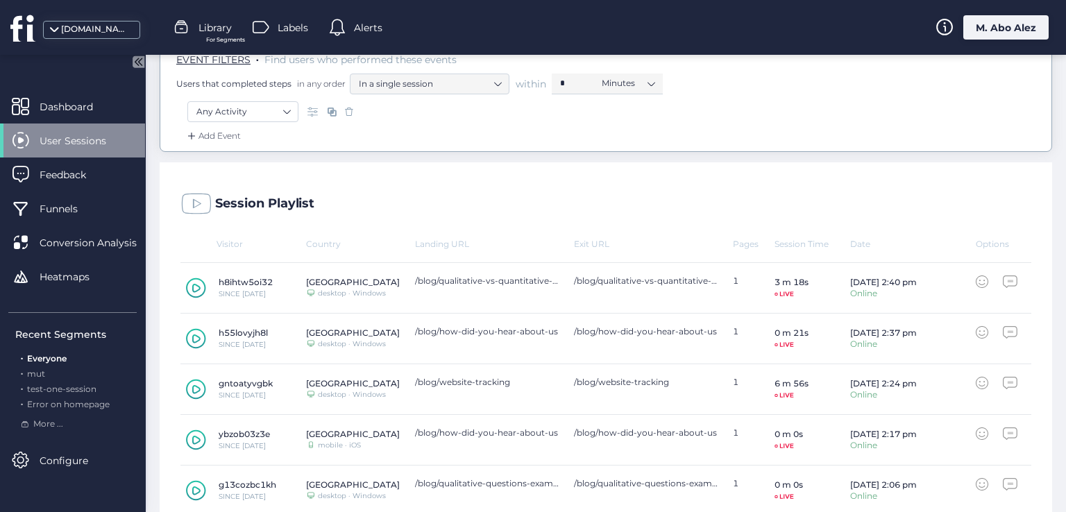
scroll to position [290, 0]
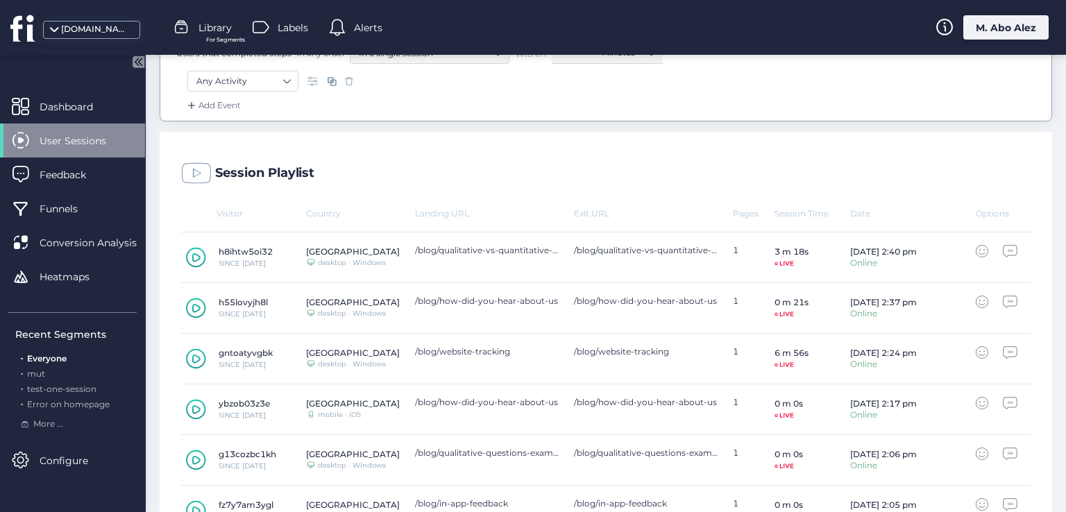
click at [660, 160] on div "Session Playlist" at bounding box center [606, 170] width 892 height 76
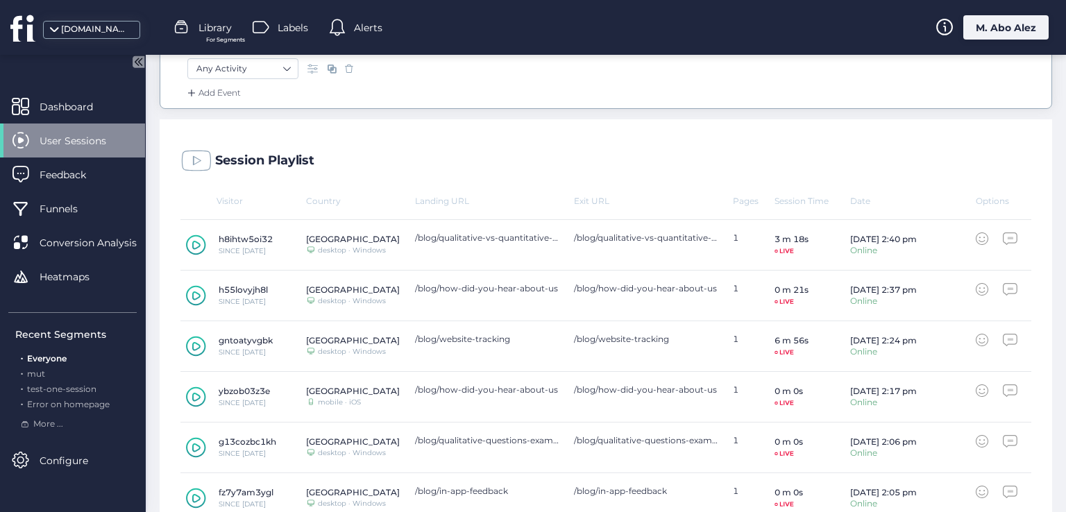
scroll to position [221, 0]
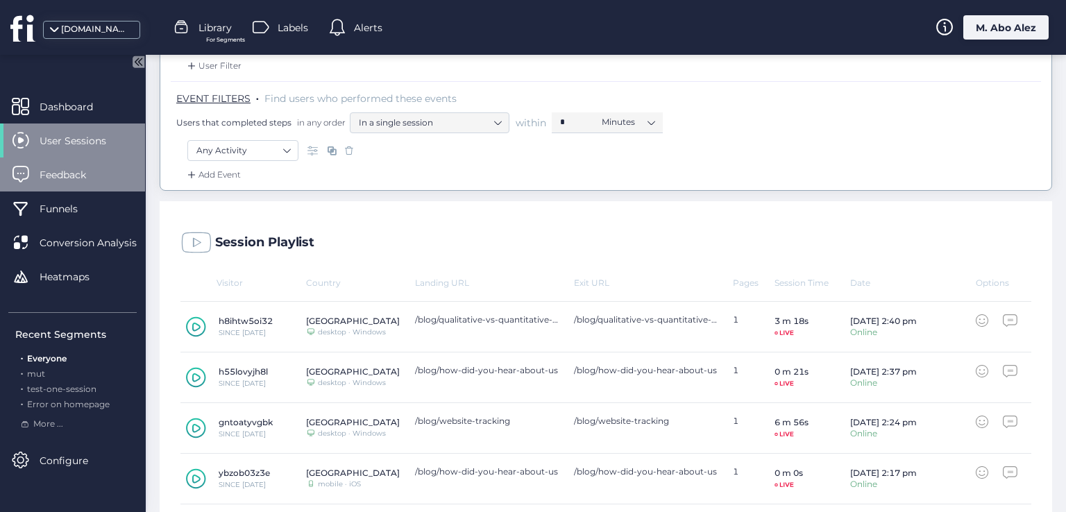
click at [94, 170] on span "Feedback" at bounding box center [73, 174] width 67 height 15
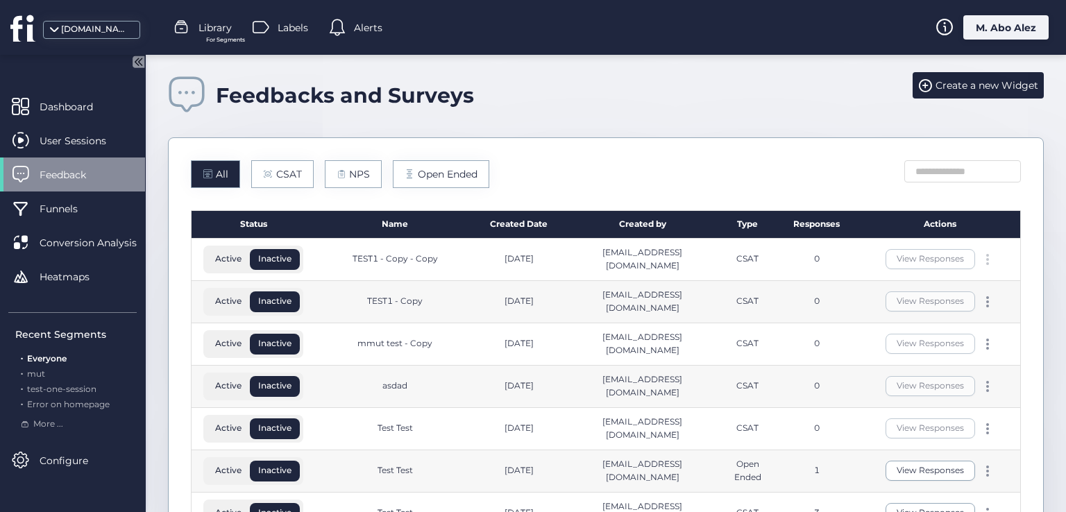
click at [660, 259] on div at bounding box center [987, 259] width 14 height 11
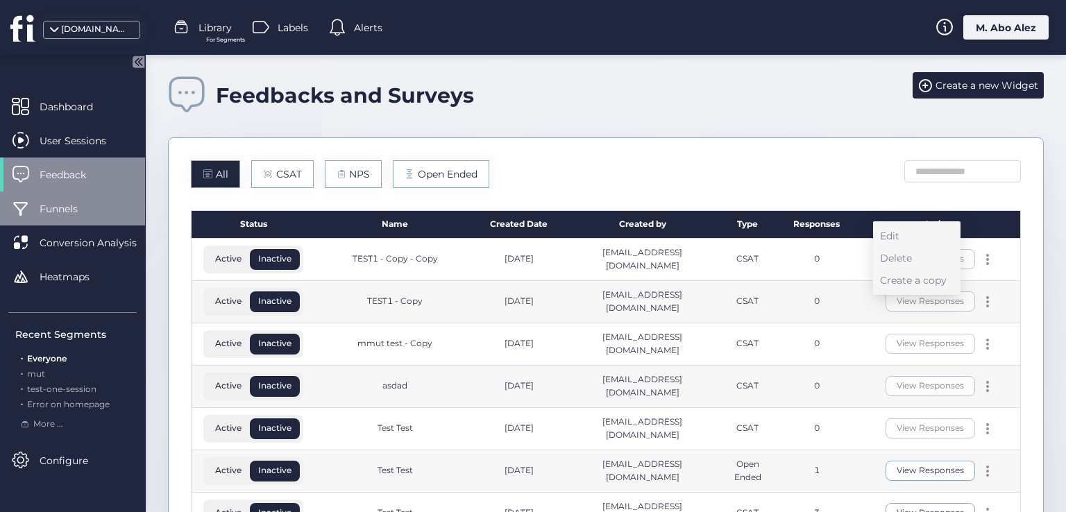
click at [82, 220] on div "Funnels" at bounding box center [72, 209] width 145 height 34
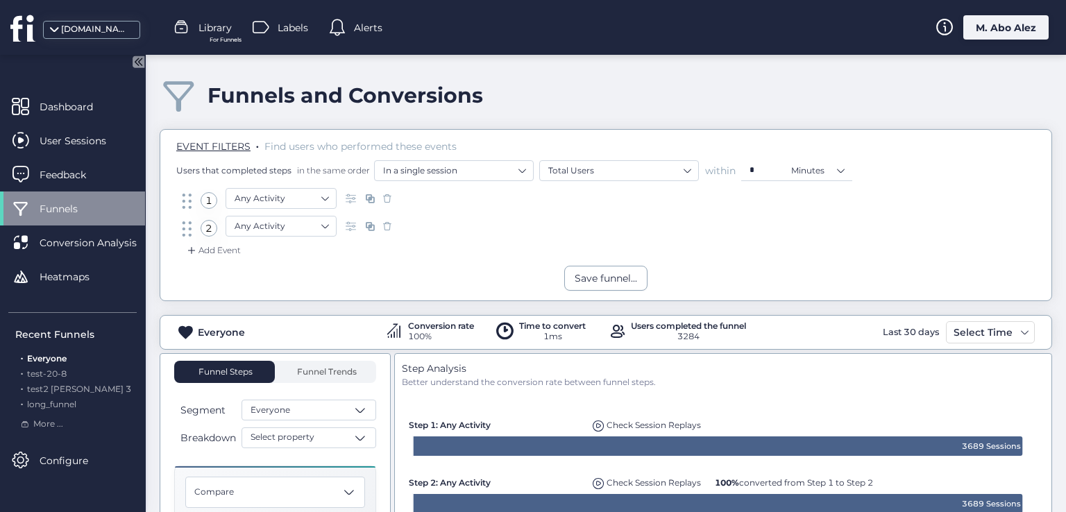
scroll to position [139, 0]
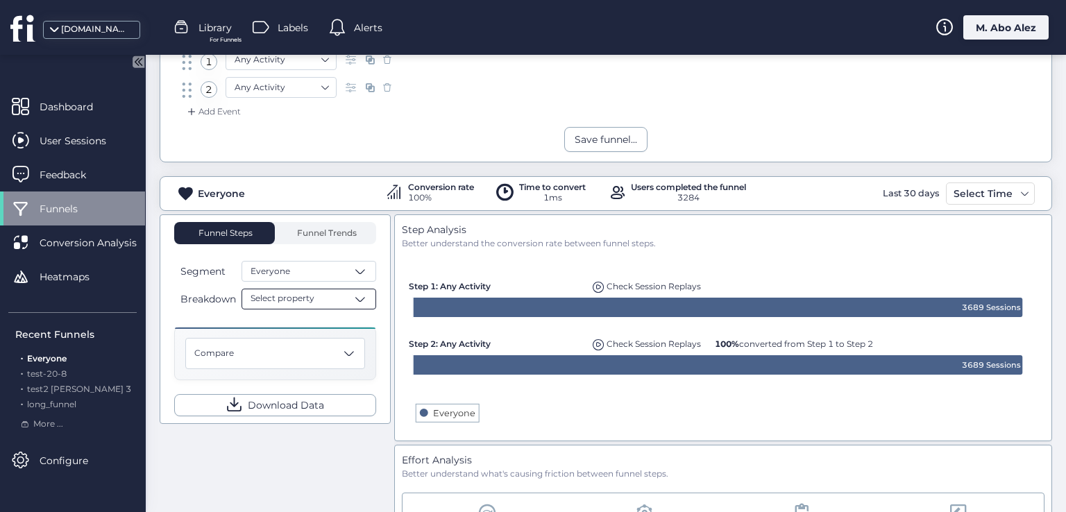
click at [340, 296] on div "Select property" at bounding box center [308, 299] width 135 height 21
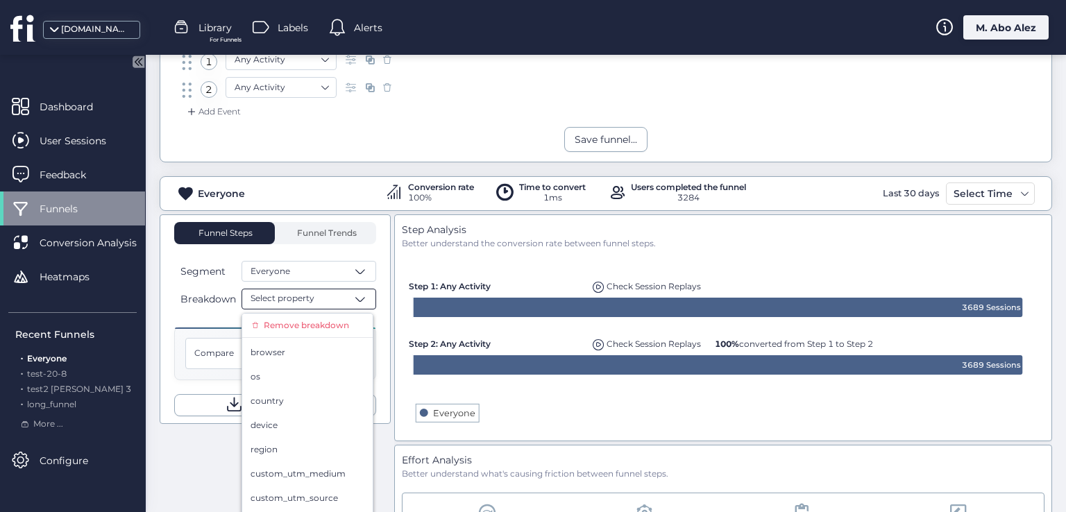
click at [334, 289] on div "Select property" at bounding box center [308, 299] width 135 height 21
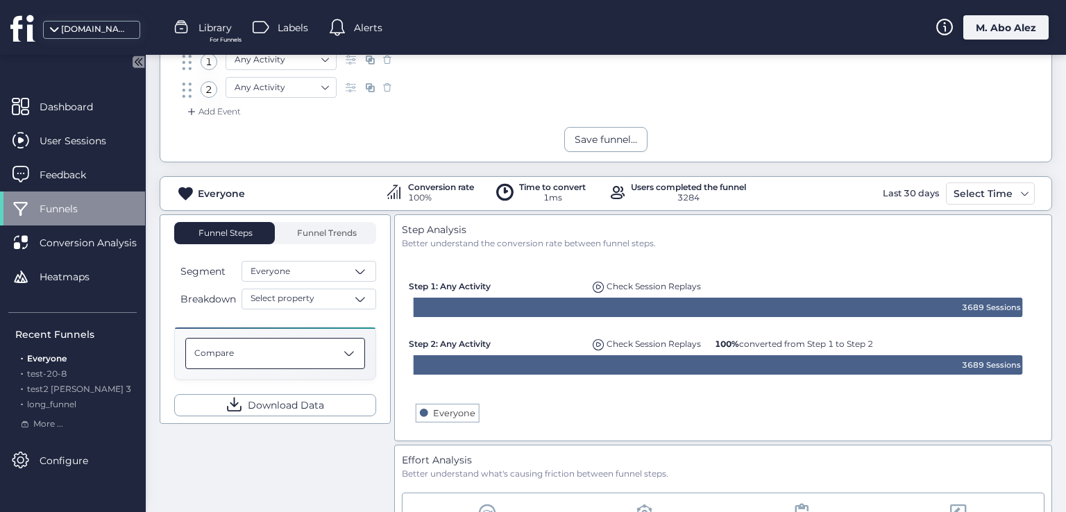
click at [269, 359] on div "Compare" at bounding box center [275, 353] width 180 height 31
click at [312, 475] on div "Funnel Steps Funnel Trends Segment Everyone Breakdown Select property Compare T…" at bounding box center [606, 432] width 892 height 436
click at [273, 351] on div "Compare" at bounding box center [275, 353] width 180 height 31
click at [302, 294] on span "Select property" at bounding box center [283, 298] width 64 height 13
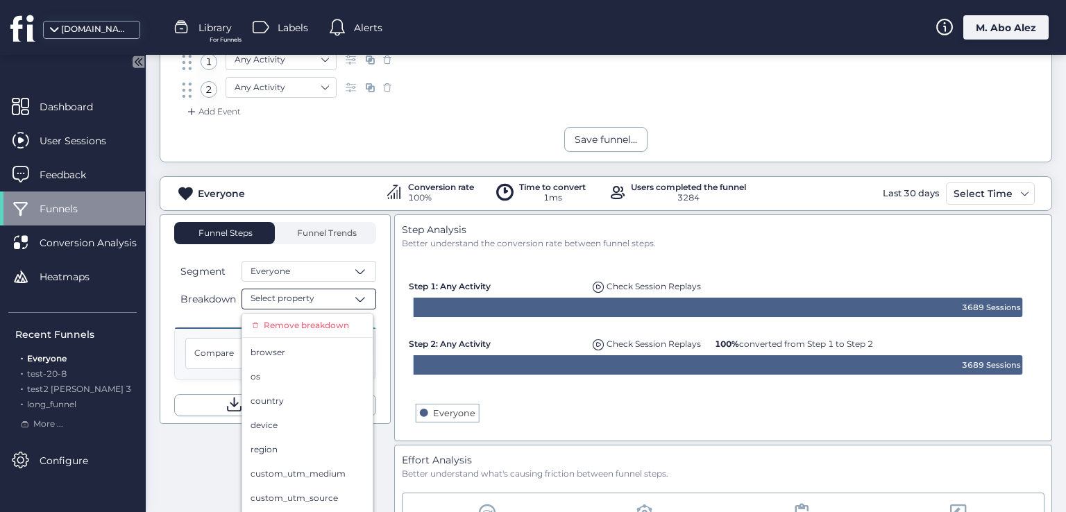
click at [302, 294] on span "Select property" at bounding box center [283, 298] width 64 height 13
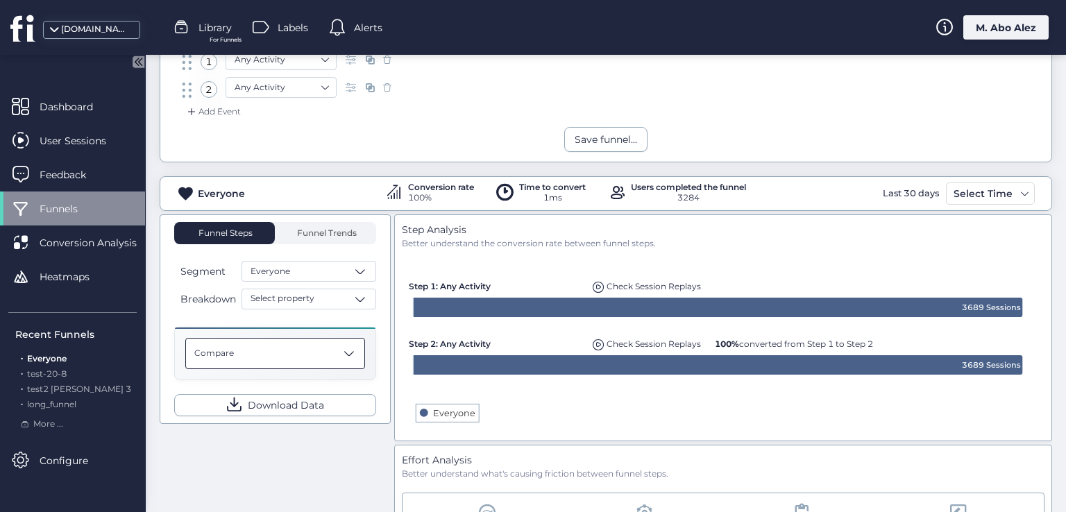
click at [273, 348] on div "Compare" at bounding box center [275, 353] width 180 height 31
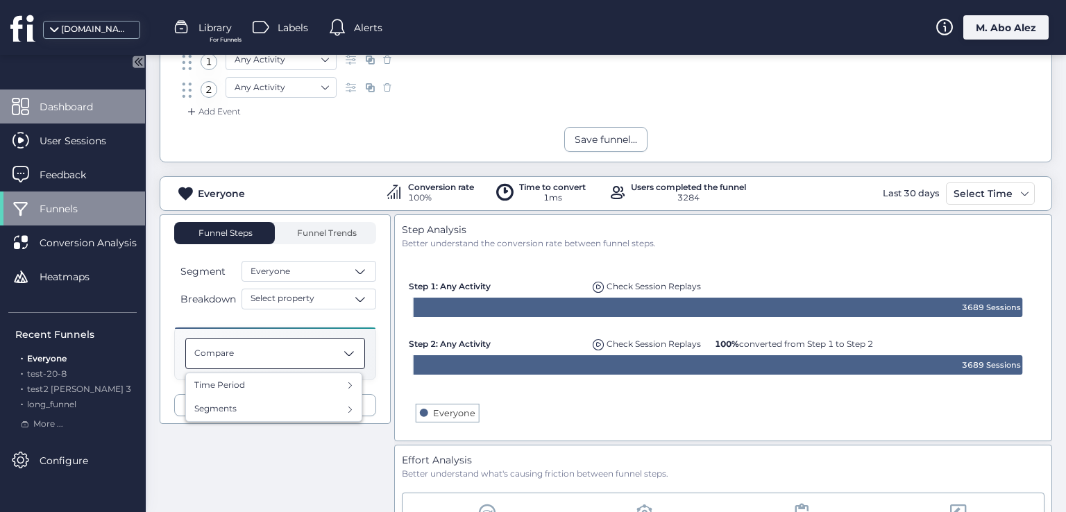
click at [104, 112] on span "Dashboard" at bounding box center [77, 106] width 74 height 15
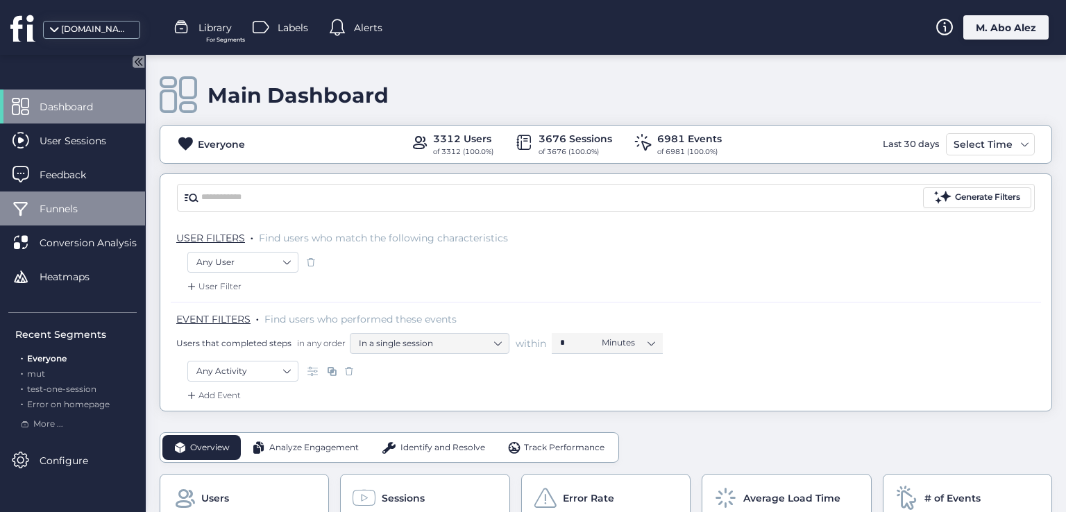
click at [74, 207] on span "Funnels" at bounding box center [69, 208] width 59 height 15
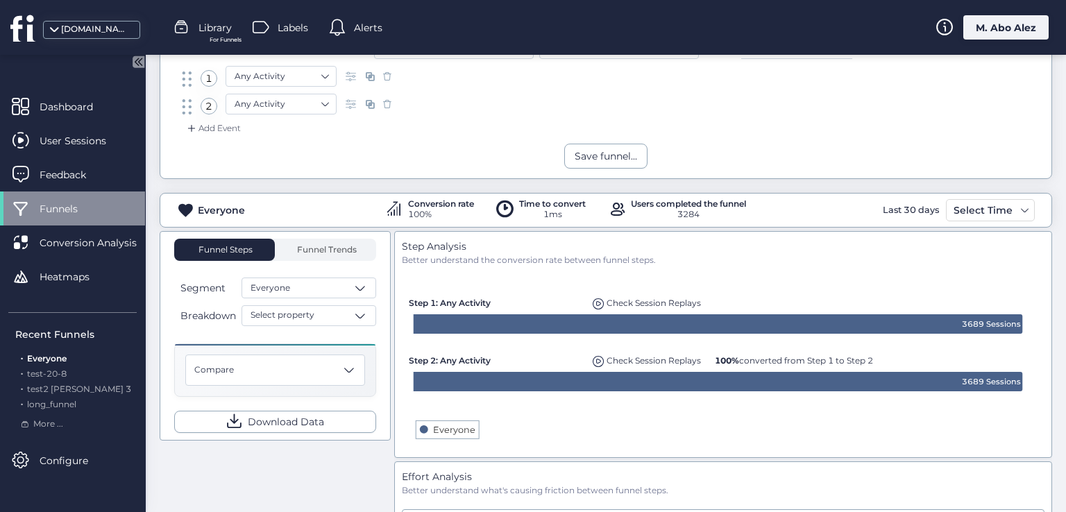
scroll to position [139, 0]
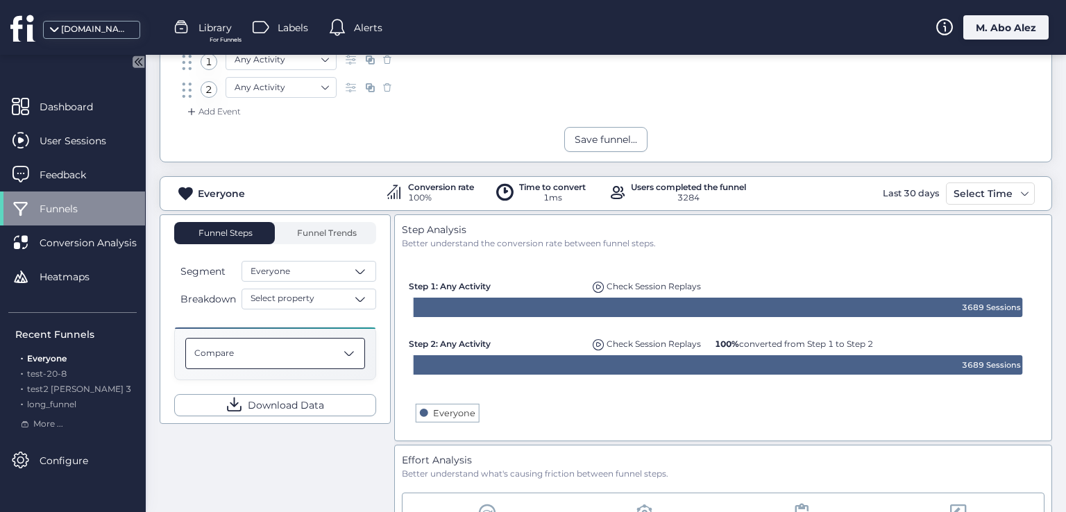
click at [305, 346] on div "Compare" at bounding box center [275, 353] width 180 height 31
click at [283, 441] on div "Funnel Steps Funnel Trends Segment Everyone Breakdown Select property Compare T…" at bounding box center [606, 432] width 892 height 436
click at [319, 297] on div "Select property" at bounding box center [308, 299] width 135 height 21
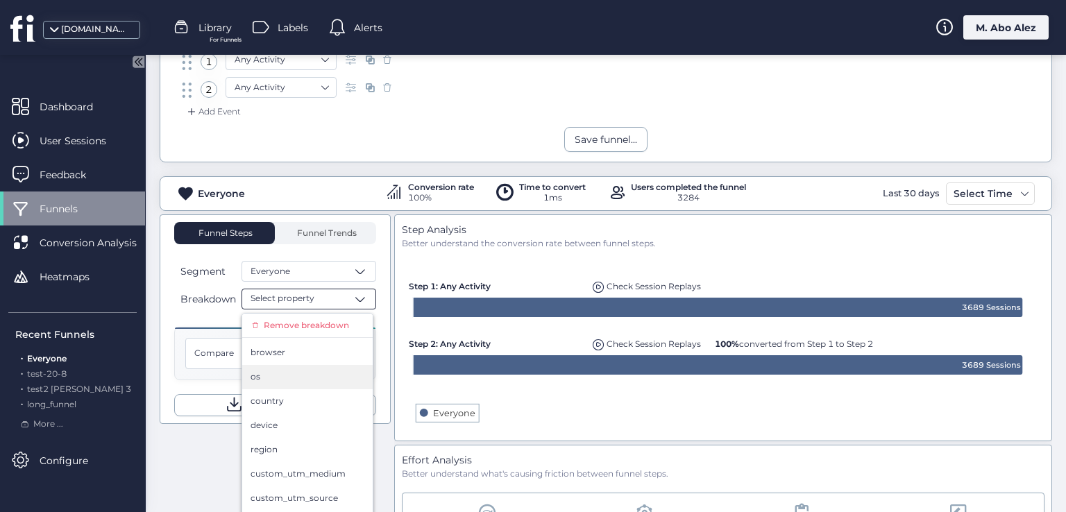
click at [273, 371] on div "os" at bounding box center [308, 377] width 114 height 13
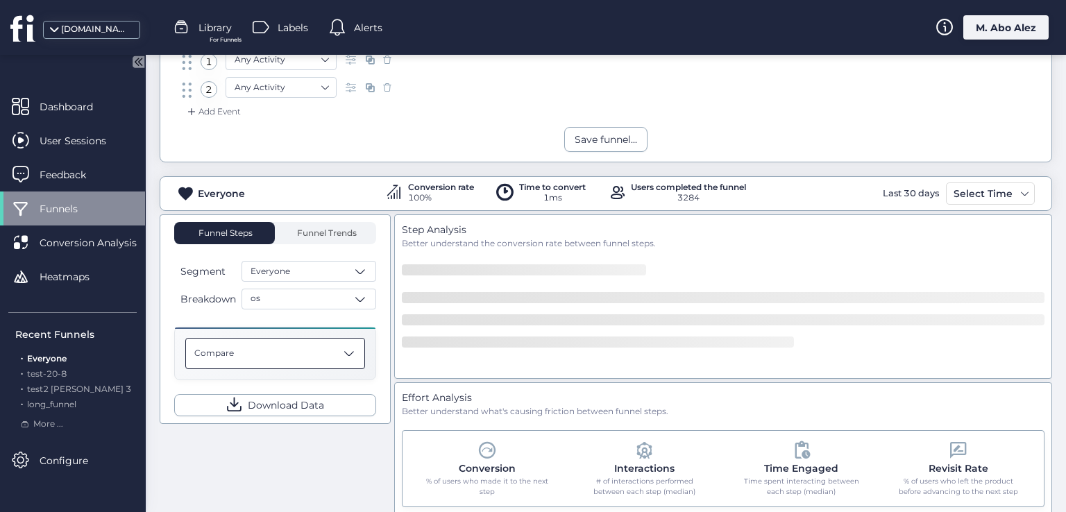
click at [269, 351] on div "Compare" at bounding box center [275, 353] width 180 height 31
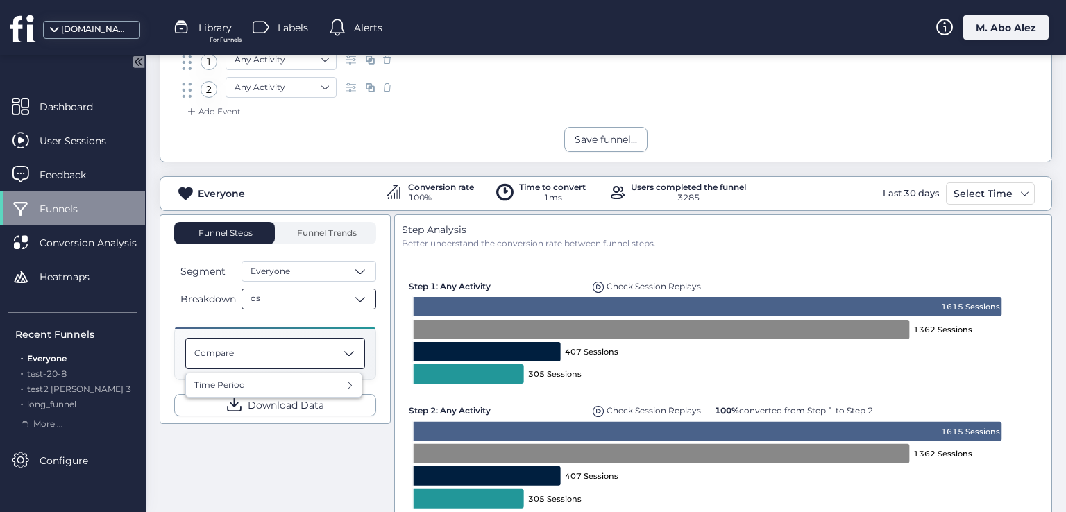
click at [280, 298] on div "os" at bounding box center [308, 299] width 135 height 21
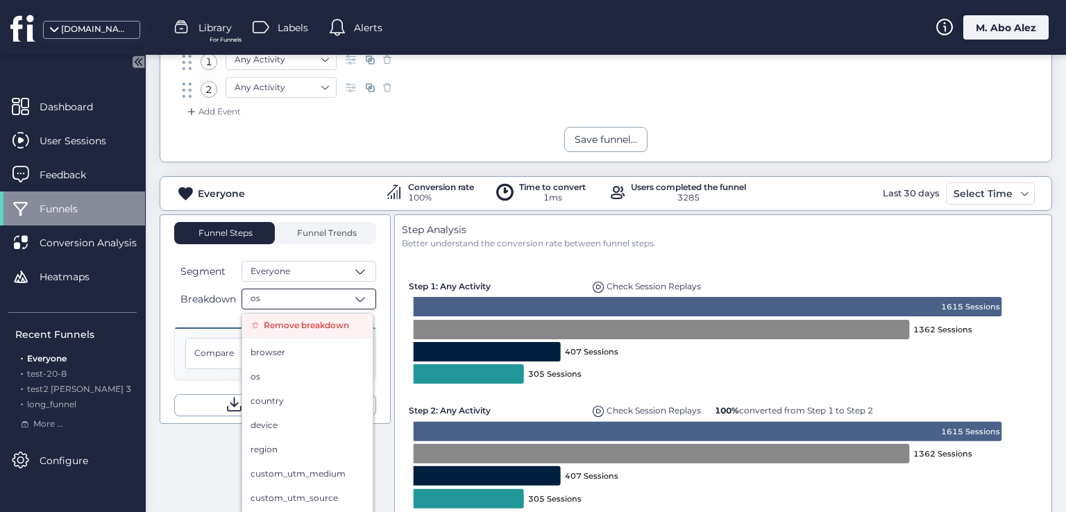
click at [284, 321] on span "Remove breakdown" at bounding box center [306, 325] width 85 height 13
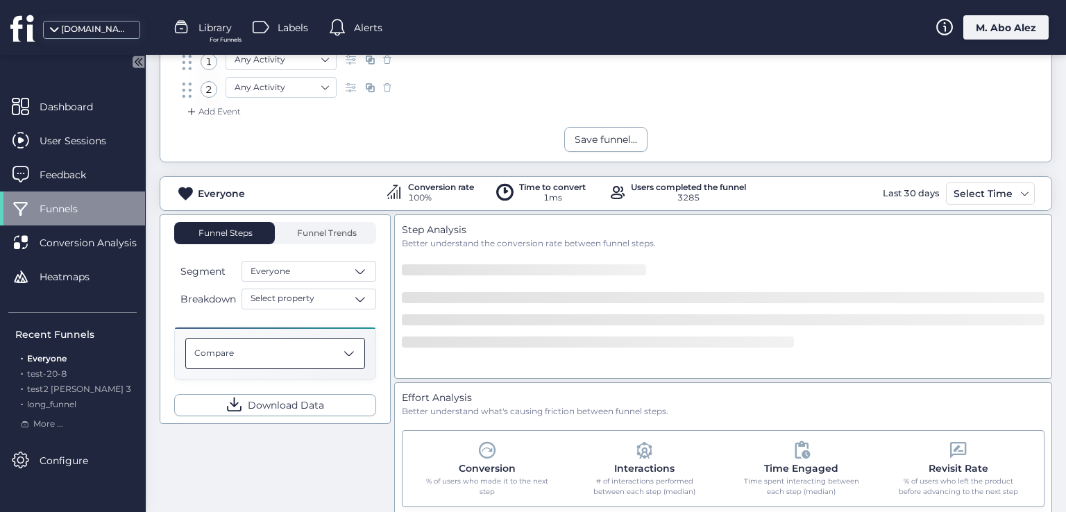
click at [253, 345] on div "Compare" at bounding box center [275, 353] width 180 height 31
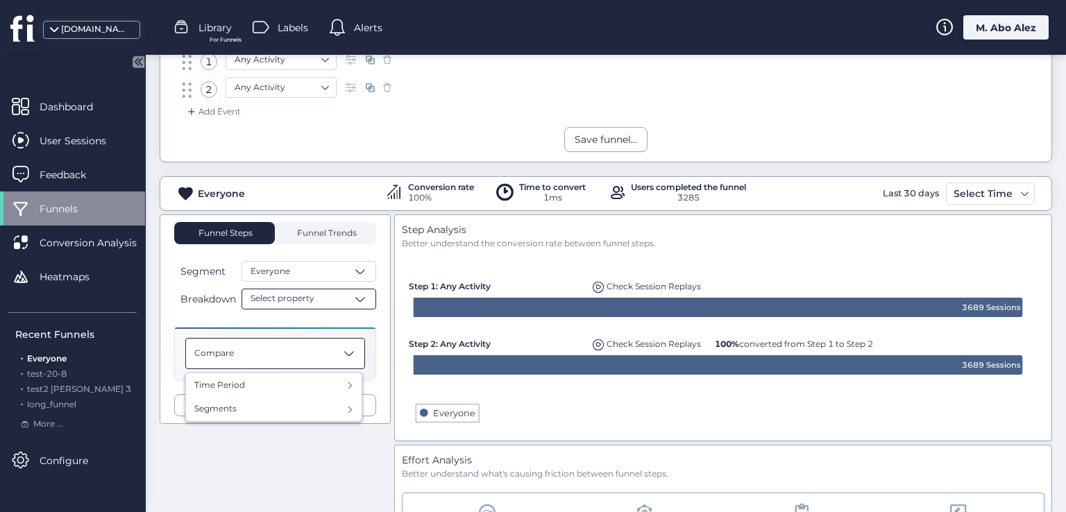
click at [312, 297] on span "Select property" at bounding box center [283, 298] width 64 height 13
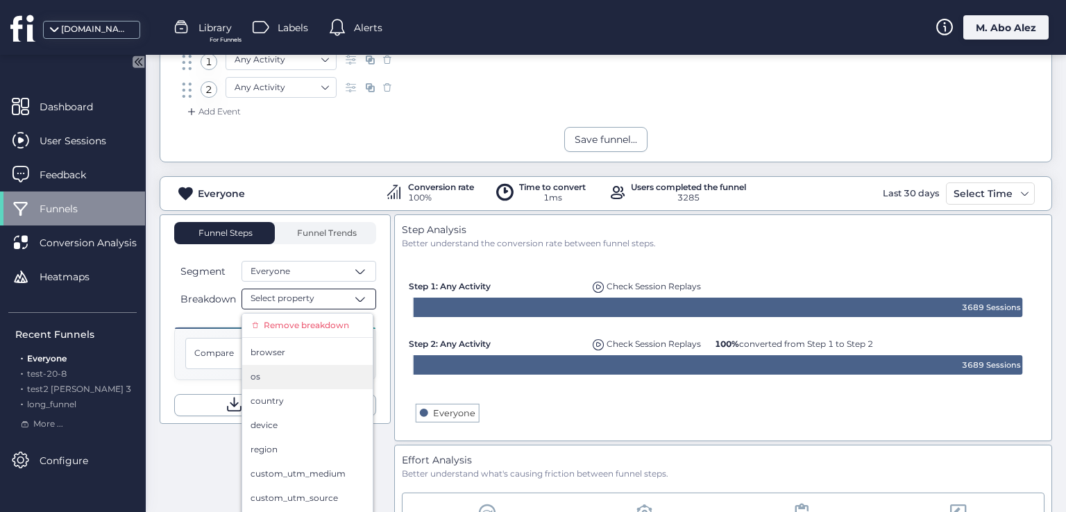
click at [286, 382] on div "os" at bounding box center [307, 377] width 130 height 24
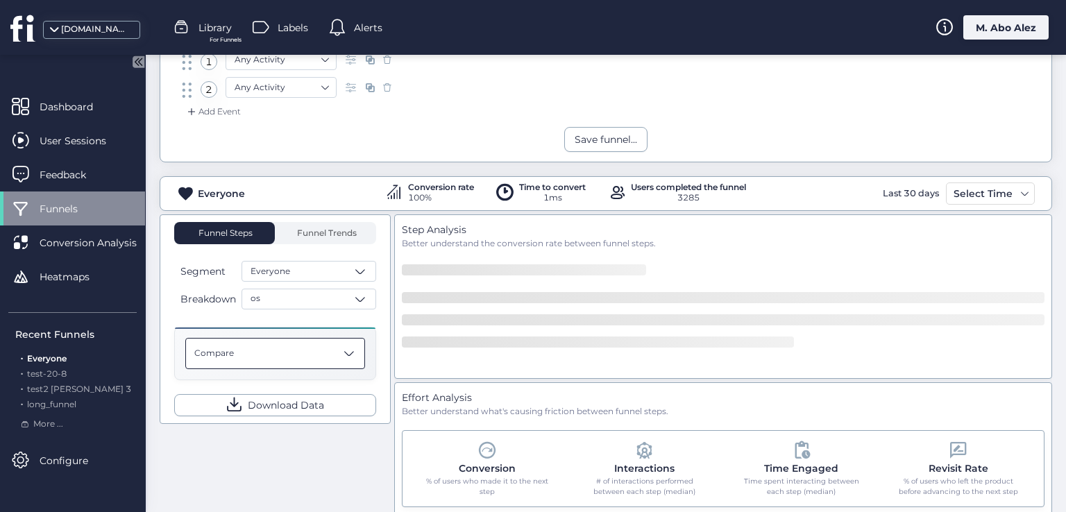
click at [268, 349] on div "Compare" at bounding box center [275, 353] width 180 height 31
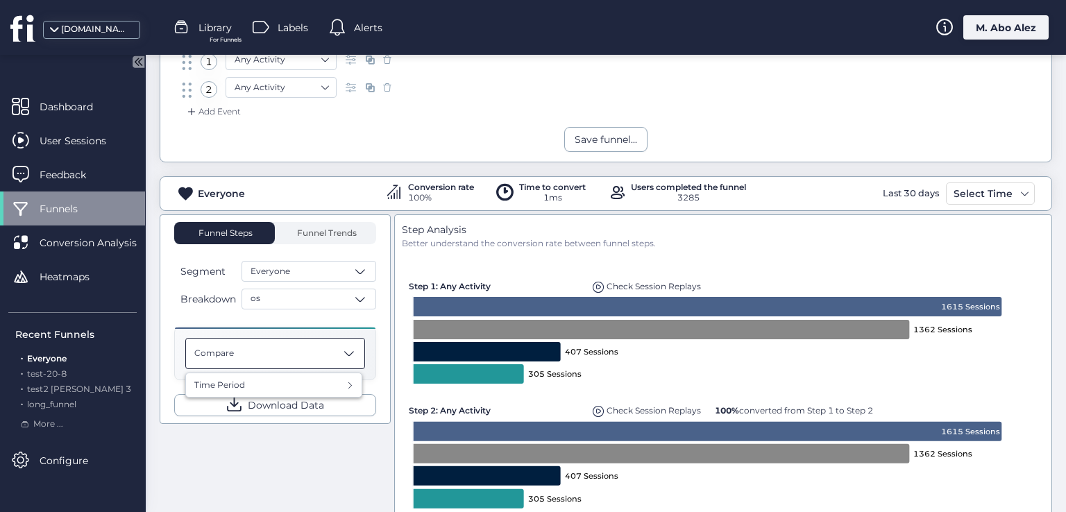
click at [270, 417] on div "Funnel Steps Funnel Trends Segment Everyone Breakdown os Compare Time Period Pr…" at bounding box center [275, 319] width 231 height 210
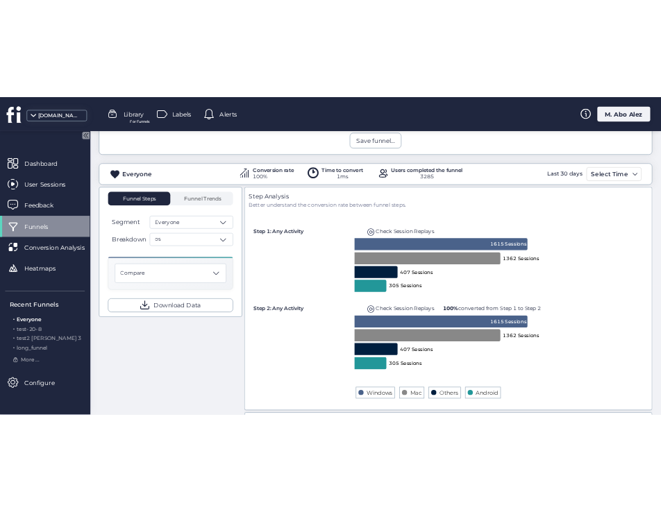
scroll to position [223, 0]
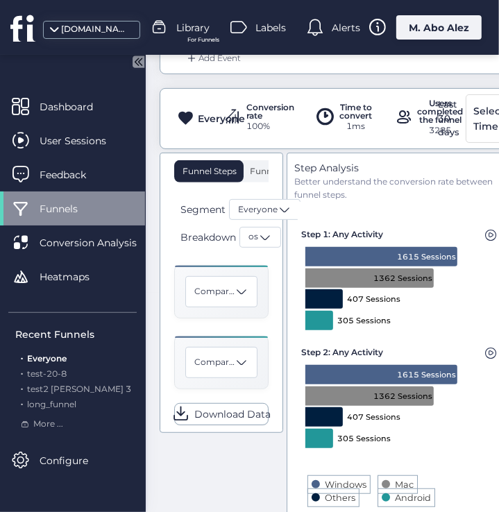
scroll to position [193, 0]
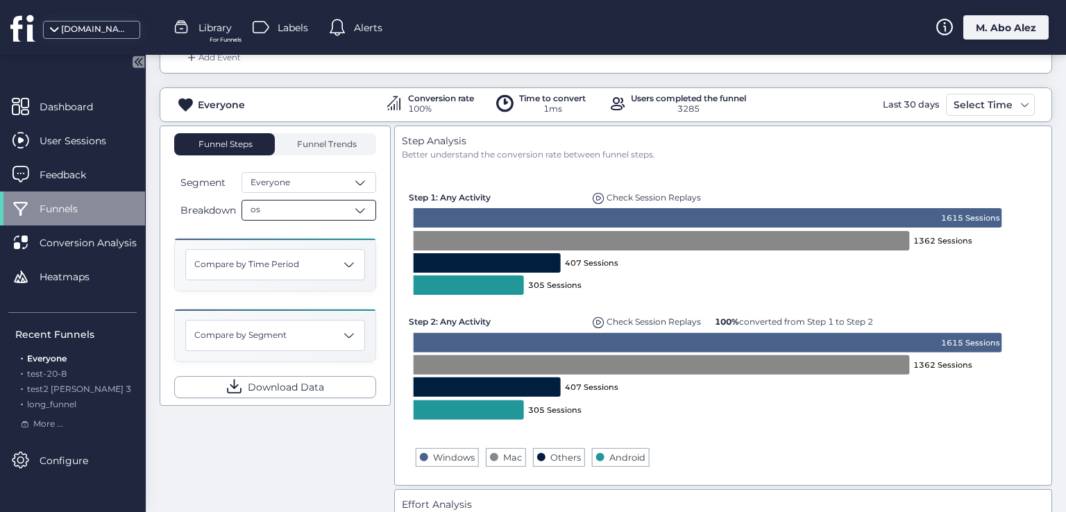
click at [343, 203] on div "os" at bounding box center [308, 210] width 135 height 21
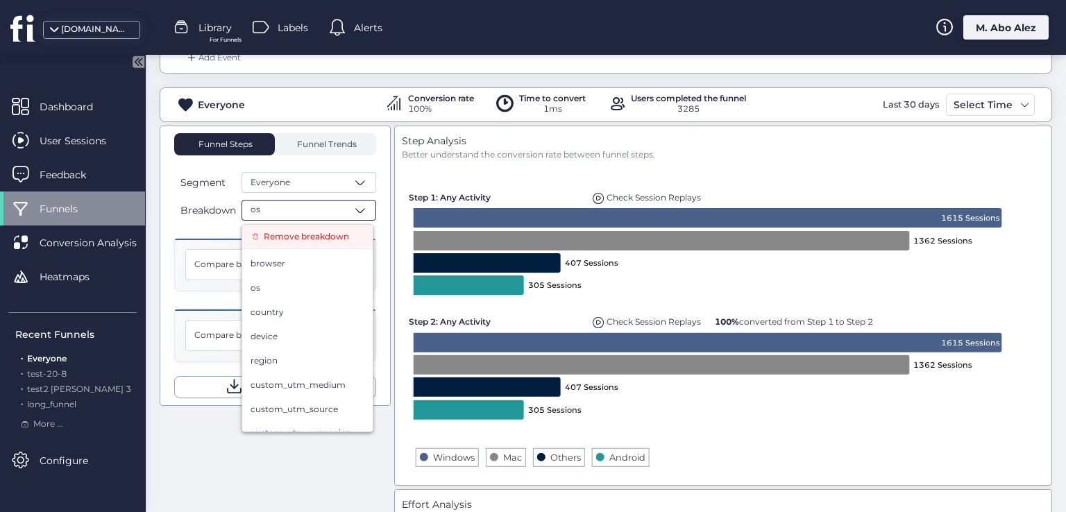
click at [337, 237] on span "Remove breakdown" at bounding box center [306, 236] width 85 height 13
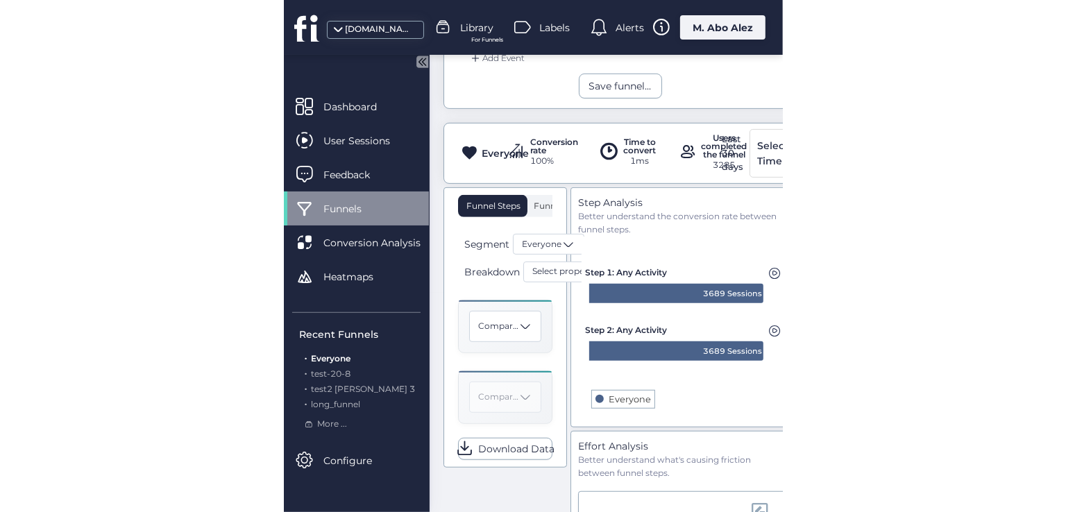
scroll to position [193, 0]
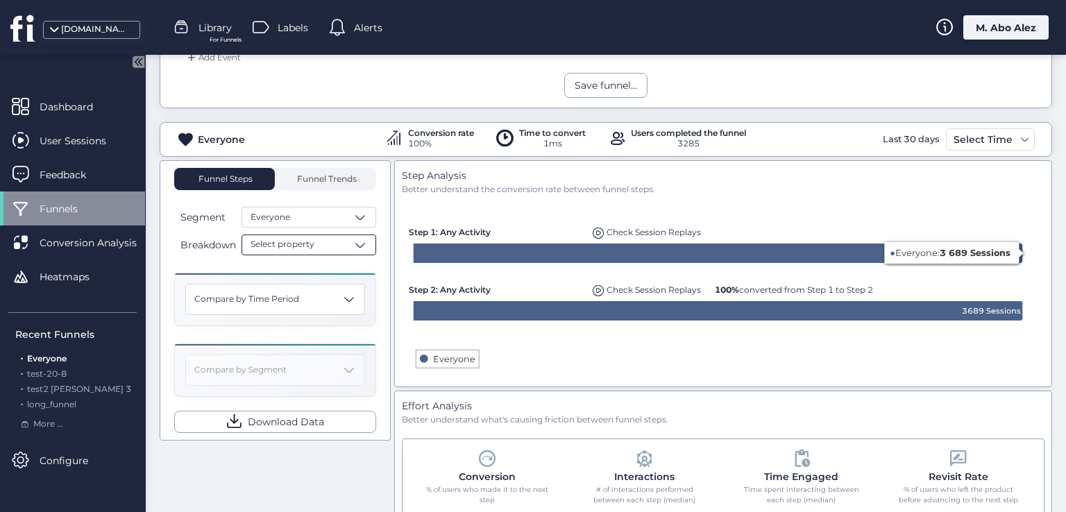
click at [346, 251] on div "Select property" at bounding box center [308, 245] width 135 height 21
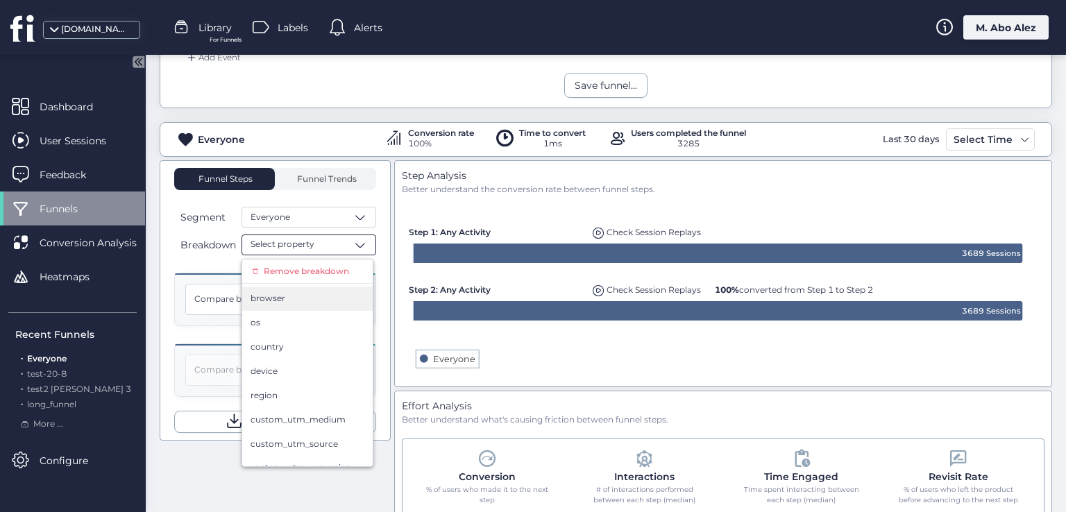
click at [305, 300] on div "browser" at bounding box center [308, 298] width 114 height 13
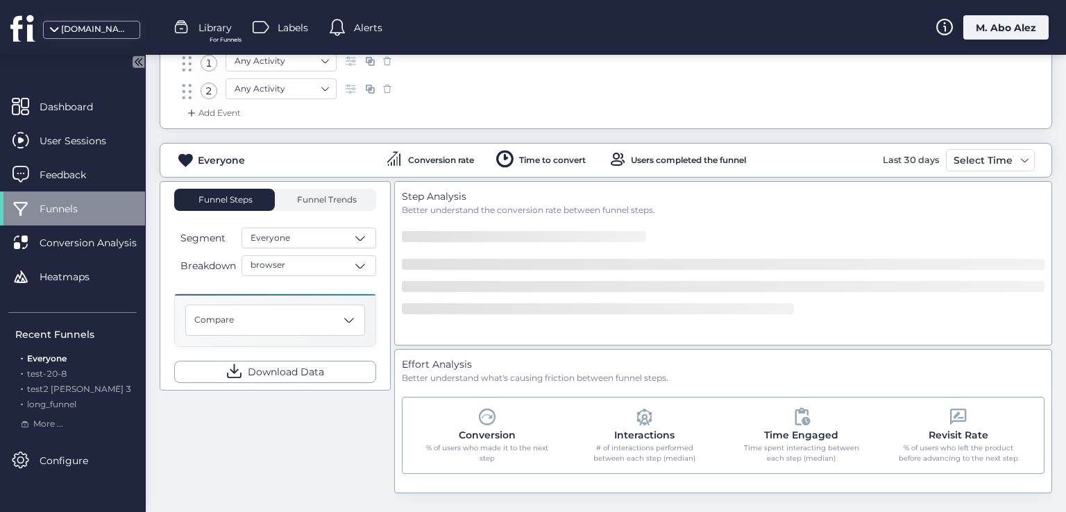
scroll to position [139, 0]
